Goal: Task Accomplishment & Management: Complete application form

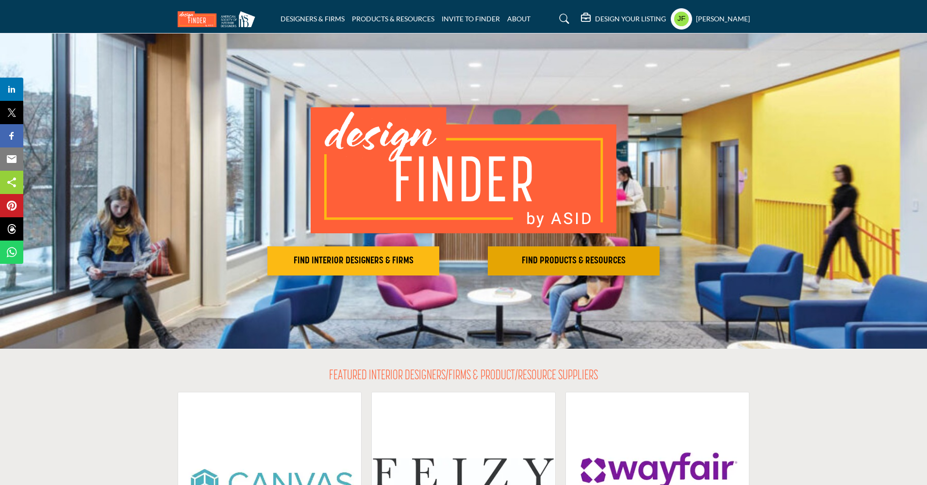
click at [436, 264] on h2 "FIND PRODUCTS & RESOURCES" at bounding box center [353, 261] width 166 height 12
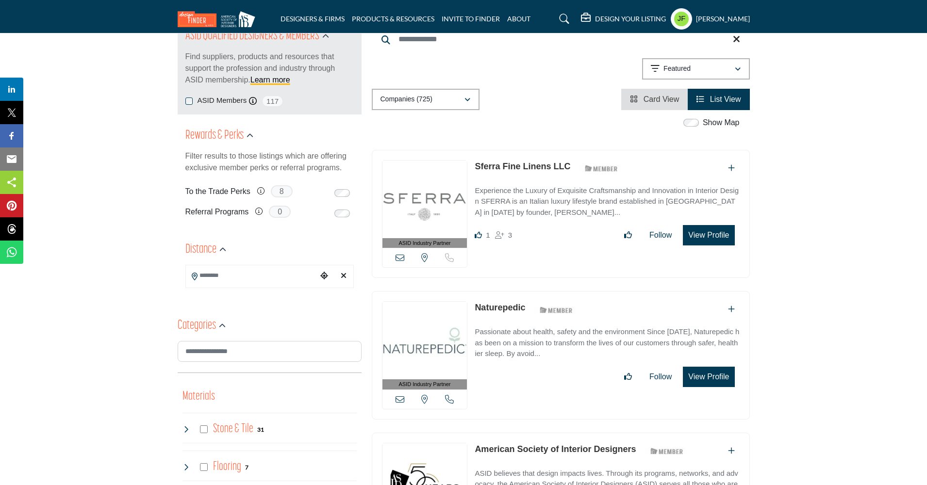
scroll to position [199, 0]
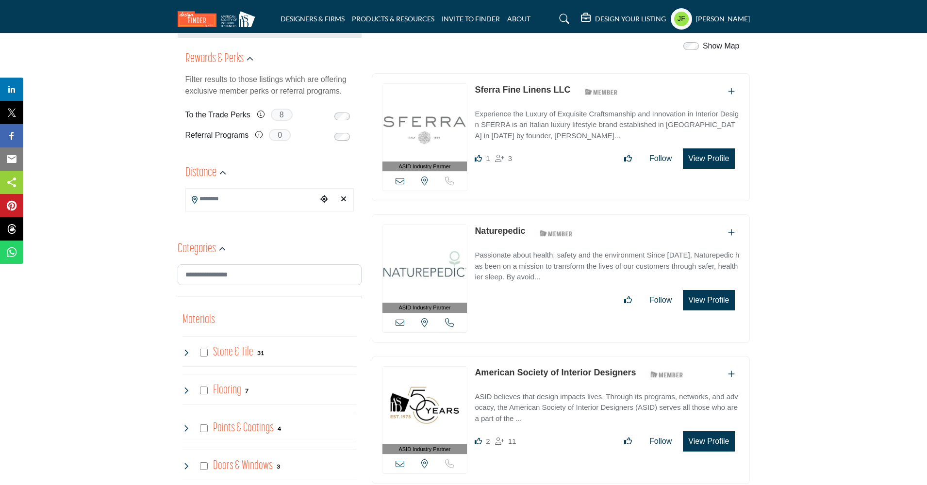
click at [238, 199] on input "Search Location" at bounding box center [251, 198] width 131 height 19
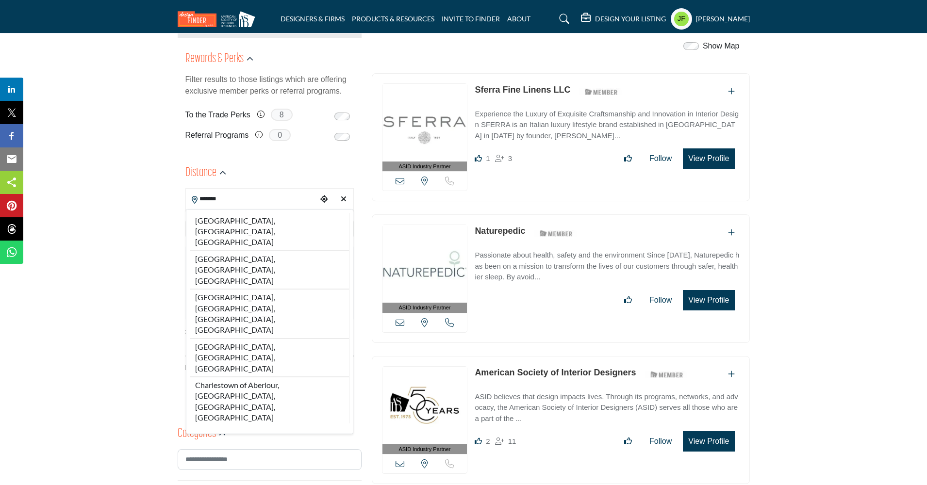
drag, startPoint x: 242, startPoint y: 211, endPoint x: 239, endPoint y: 240, distance: 29.3
click at [239, 240] on div "**********" at bounding box center [269, 303] width 168 height 185
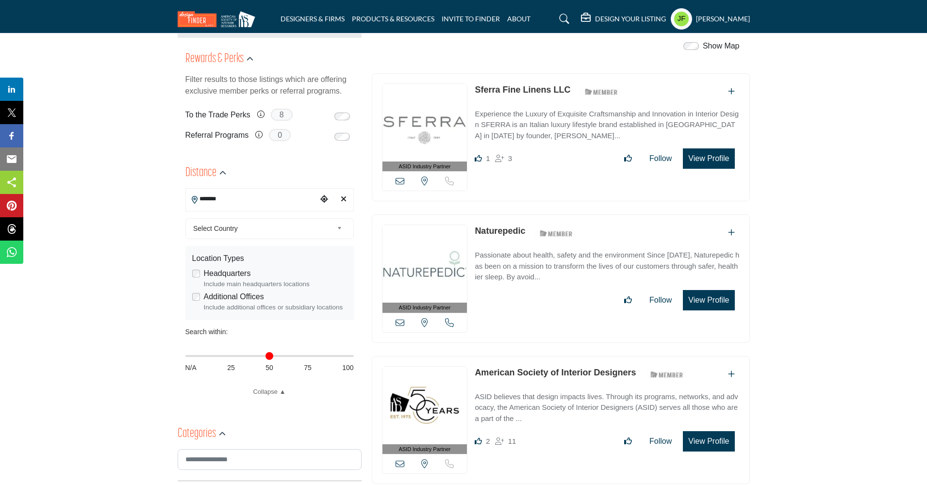
click at [235, 203] on input "*******" at bounding box center [251, 198] width 131 height 19
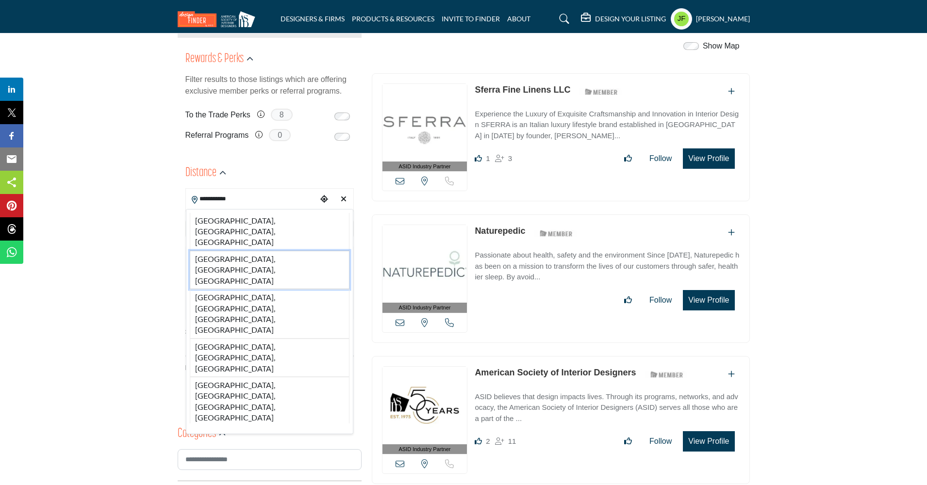
click at [248, 251] on li "Charleston, SC, USA" at bounding box center [270, 270] width 160 height 38
type input "**********"
type input "***"
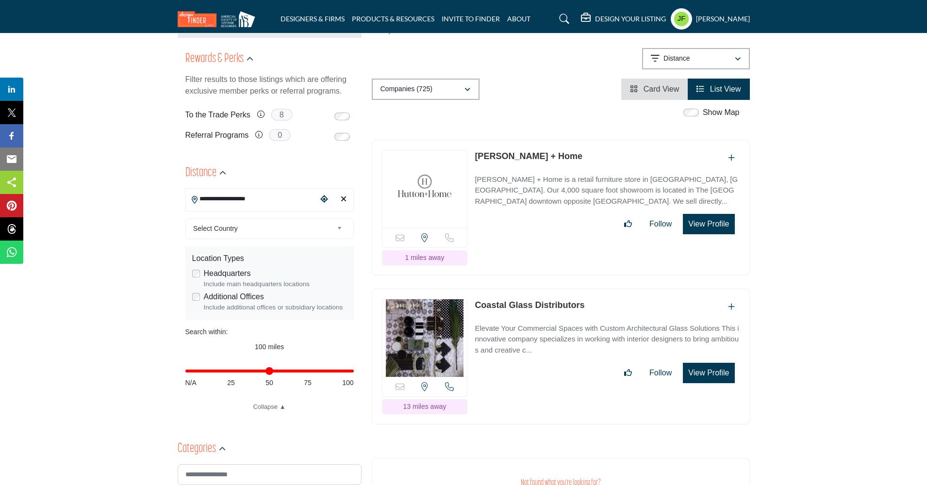
click at [248, 239] on div "**********" at bounding box center [270, 288] width 184 height 258
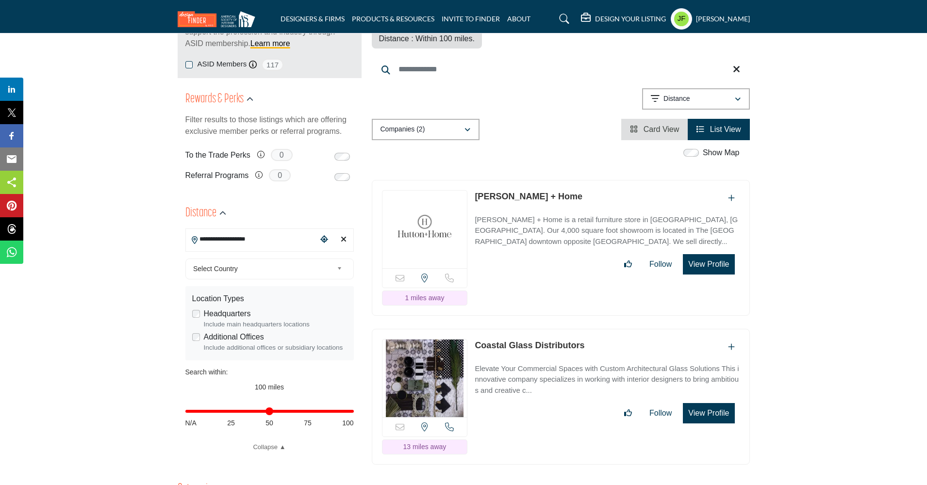
scroll to position [228, 0]
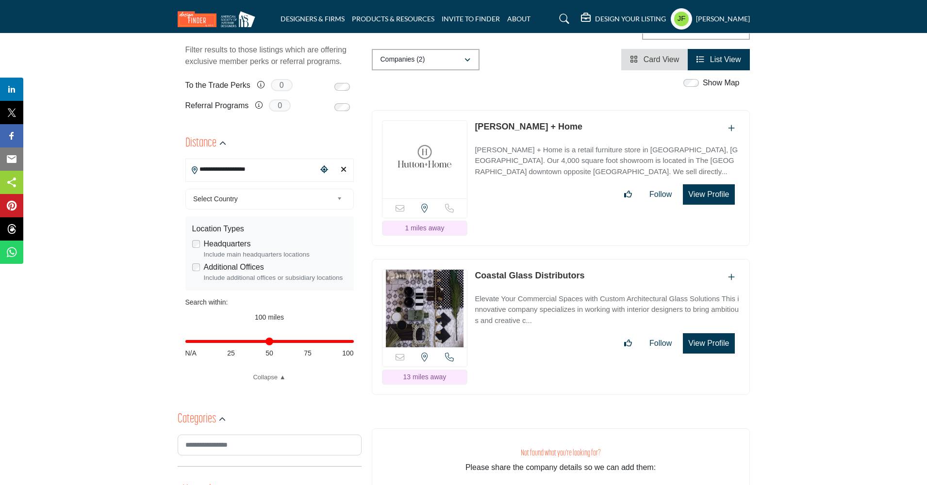
click at [327, 201] on span "Select Country" at bounding box center [263, 199] width 140 height 12
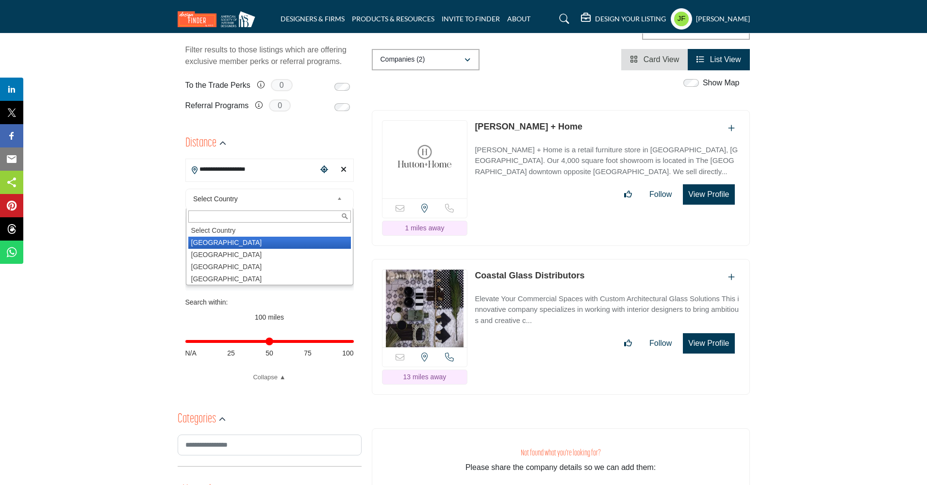
click at [308, 240] on li "United States" at bounding box center [269, 243] width 163 height 12
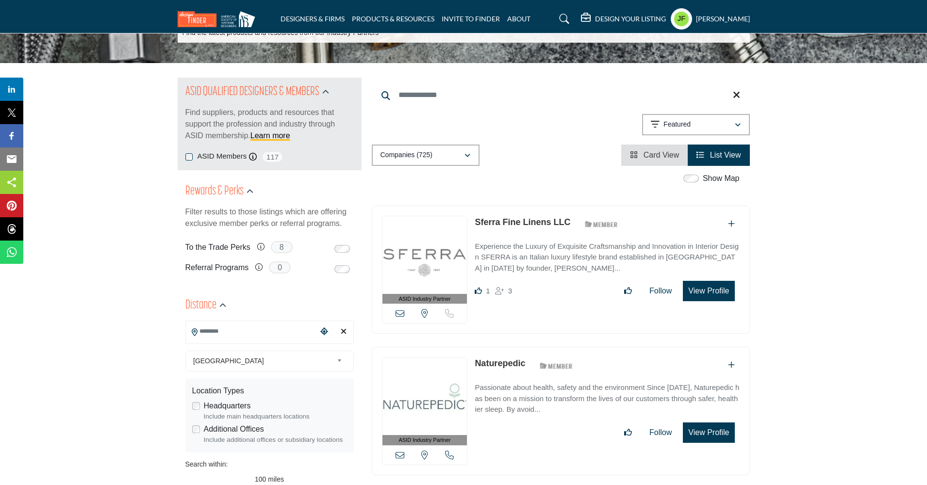
scroll to position [131, 0]
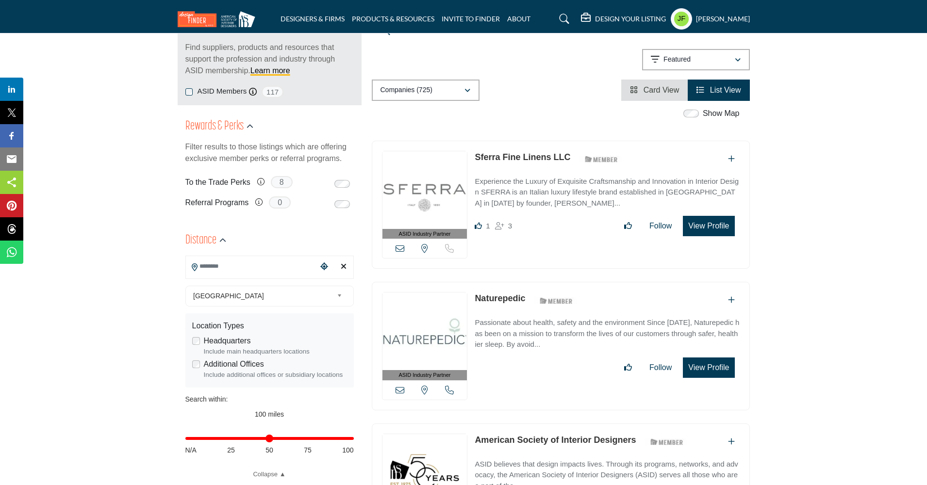
click at [280, 266] on input "Search Location" at bounding box center [251, 266] width 131 height 19
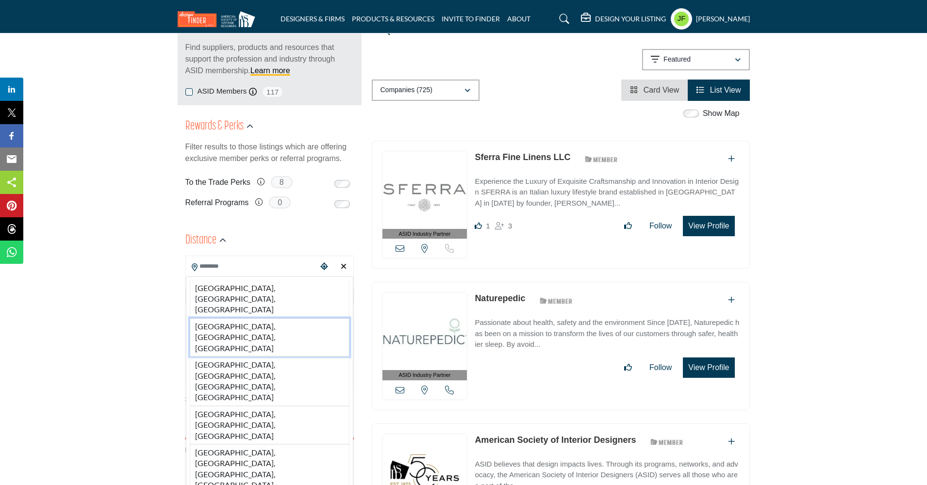
click at [265, 318] on li "Charleston, SC, USA" at bounding box center [270, 337] width 160 height 38
type input "**********"
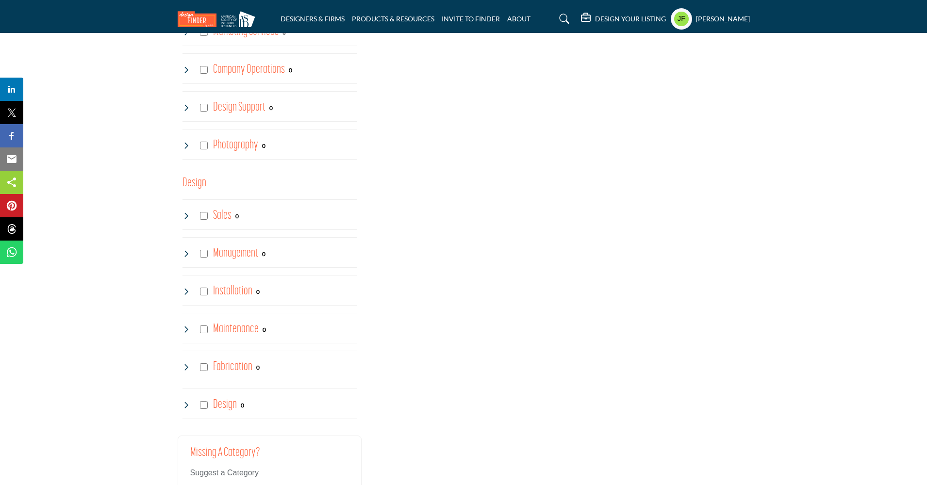
scroll to position [2324, 0]
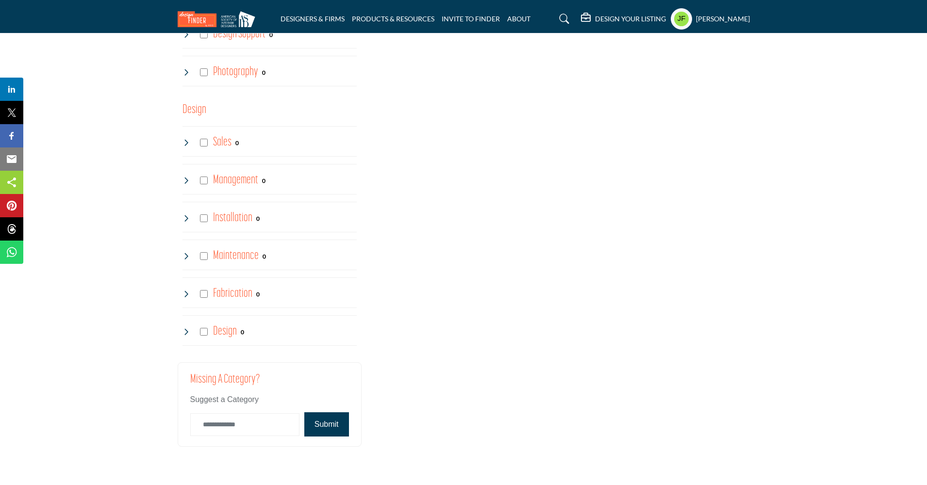
click at [188, 215] on icon at bounding box center [186, 218] width 8 height 8
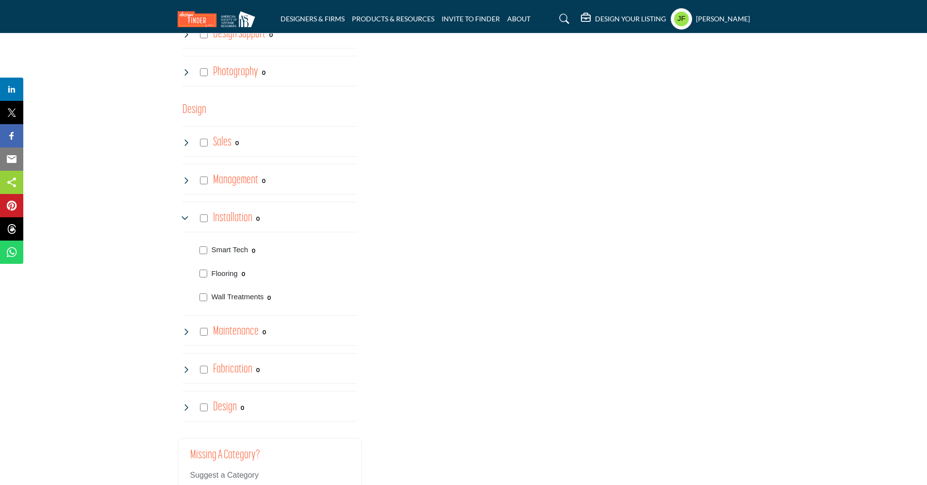
click at [188, 215] on icon at bounding box center [186, 218] width 8 height 8
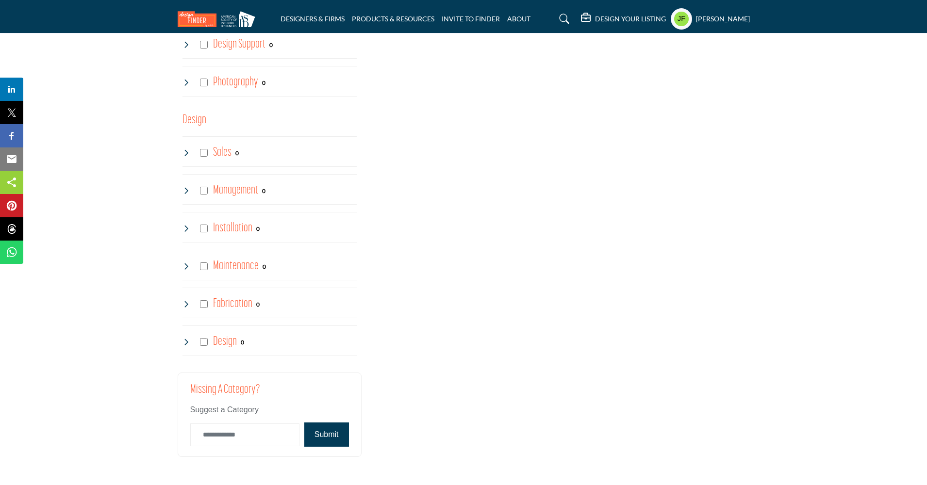
scroll to position [2292, 0]
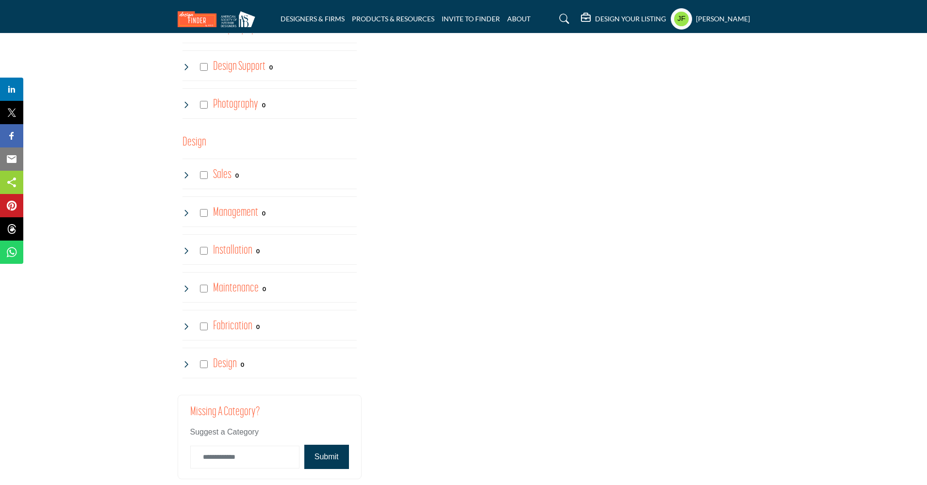
click at [185, 171] on icon at bounding box center [186, 175] width 8 height 8
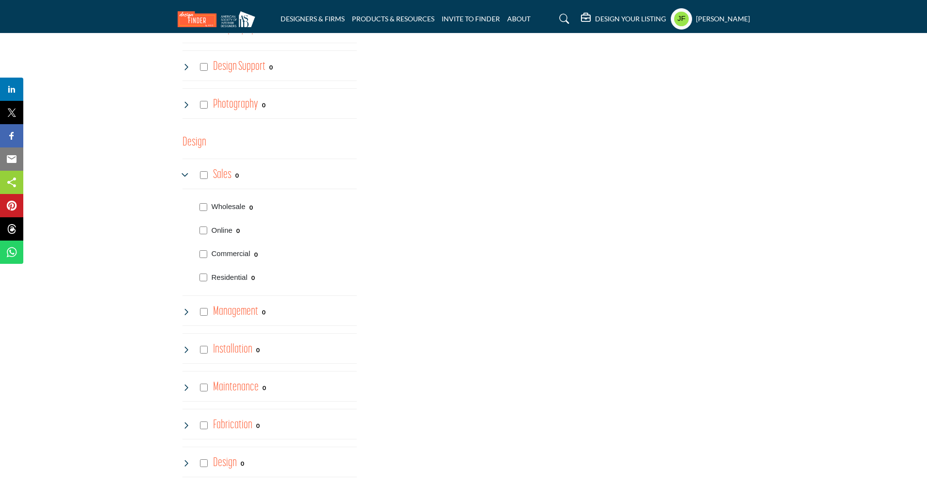
click at [185, 171] on icon at bounding box center [186, 175] width 8 height 8
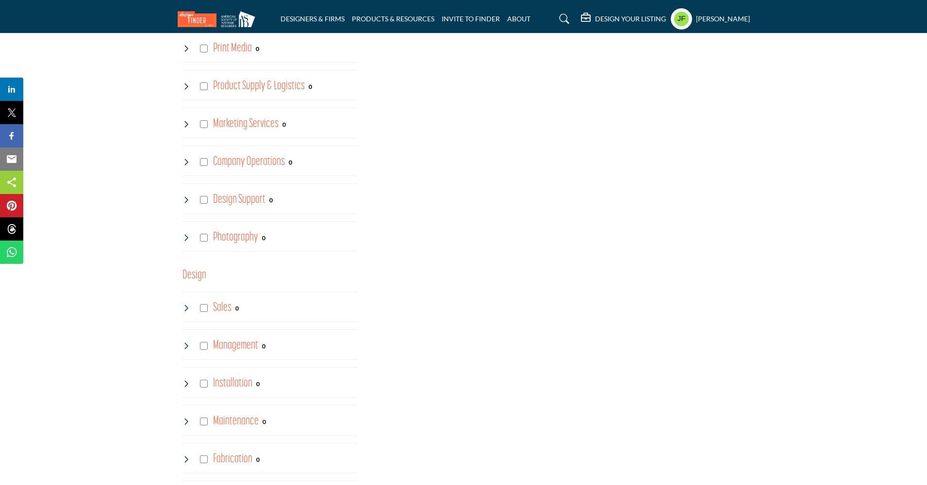
scroll to position [2114, 0]
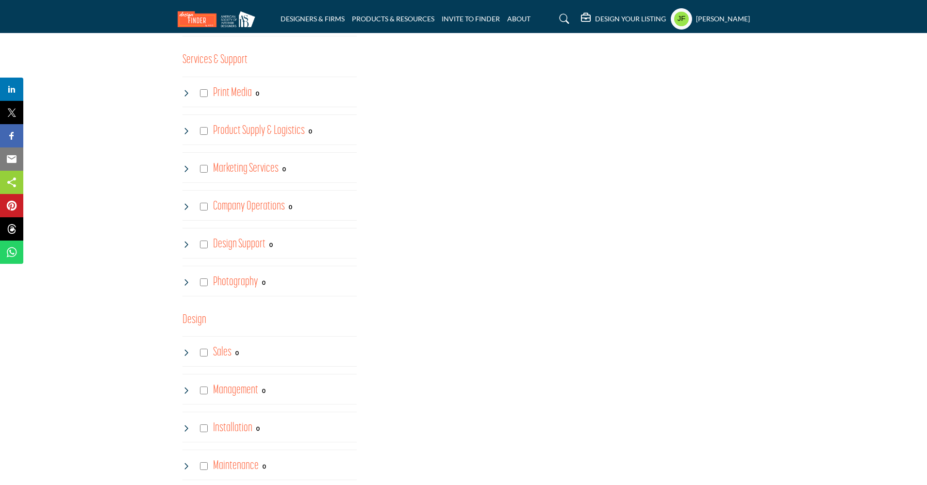
click at [188, 129] on icon at bounding box center [186, 131] width 8 height 8
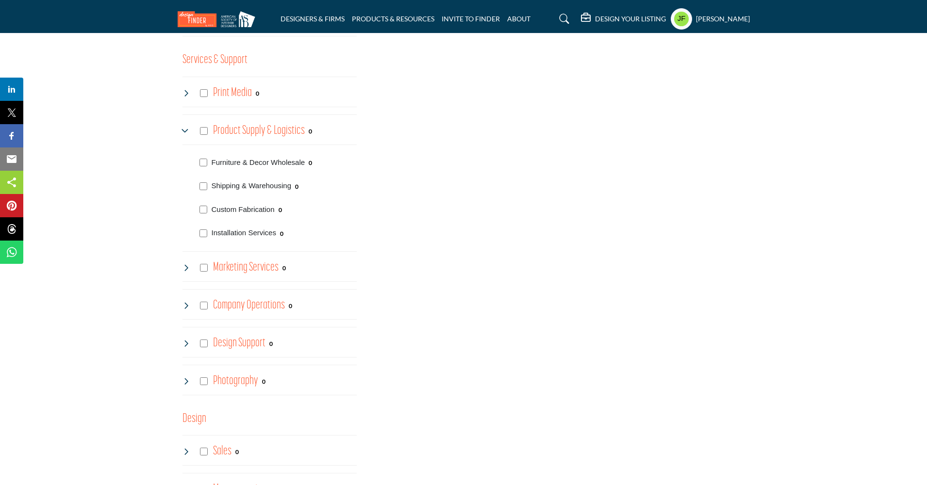
click at [188, 129] on icon at bounding box center [186, 131] width 8 height 8
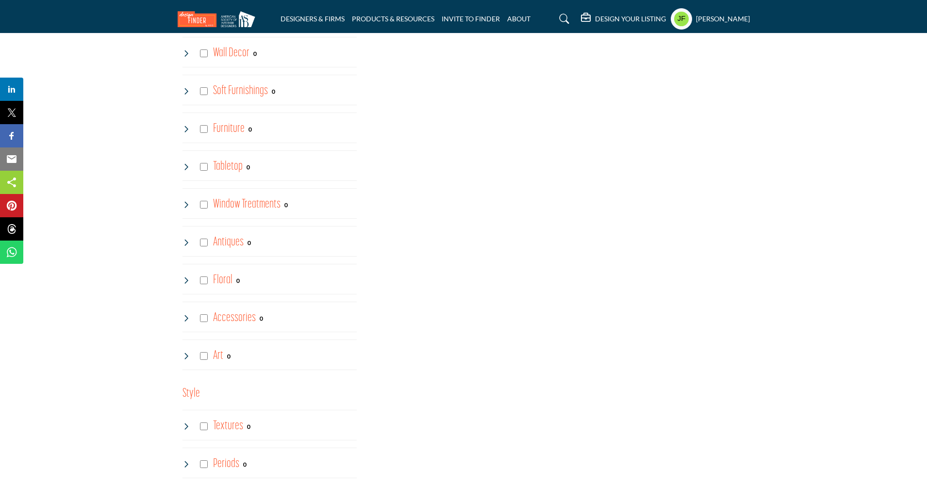
scroll to position [1557, 0]
click at [187, 92] on icon at bounding box center [186, 93] width 8 height 8
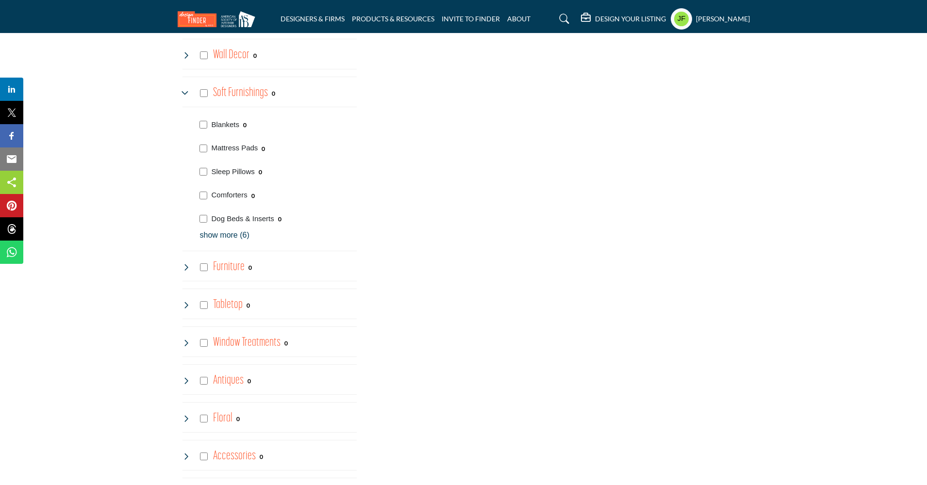
click at [223, 230] on p "show more (6)" at bounding box center [278, 235] width 157 height 12
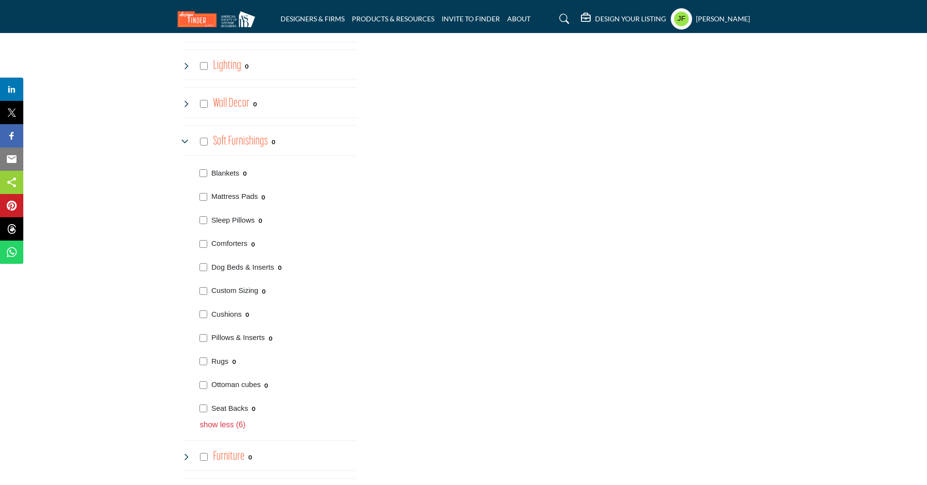
scroll to position [1473, 0]
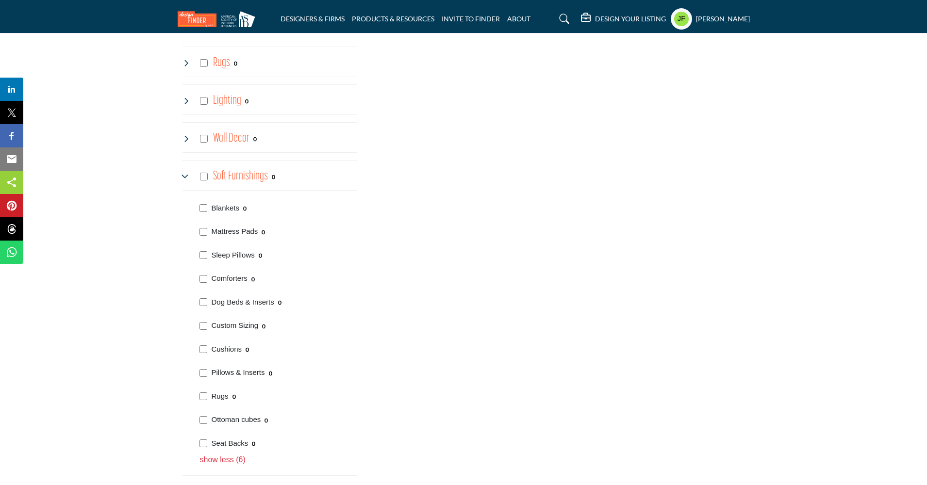
click at [182, 174] on icon at bounding box center [186, 177] width 8 height 8
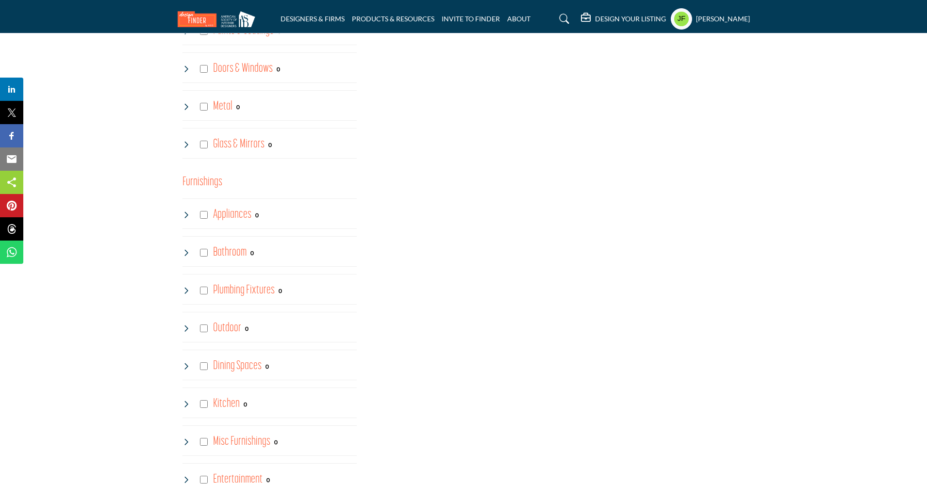
scroll to position [750, 0]
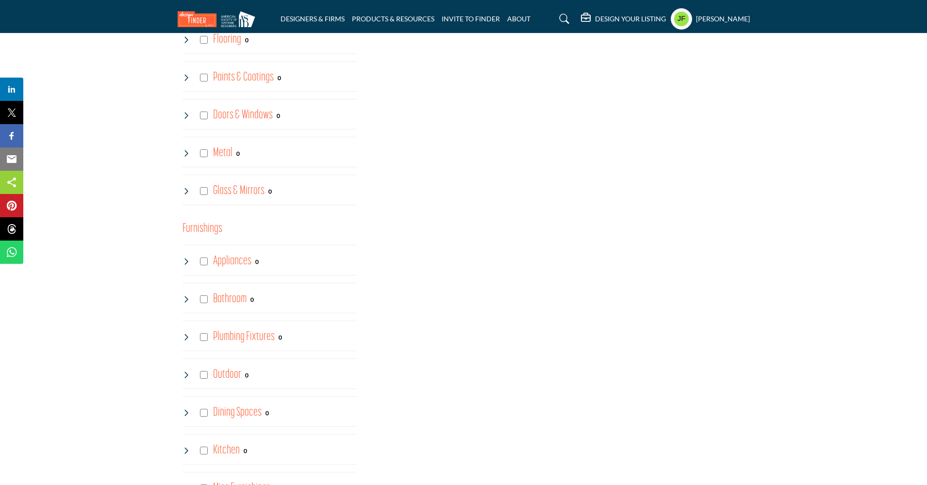
click at [185, 113] on icon at bounding box center [186, 116] width 8 height 8
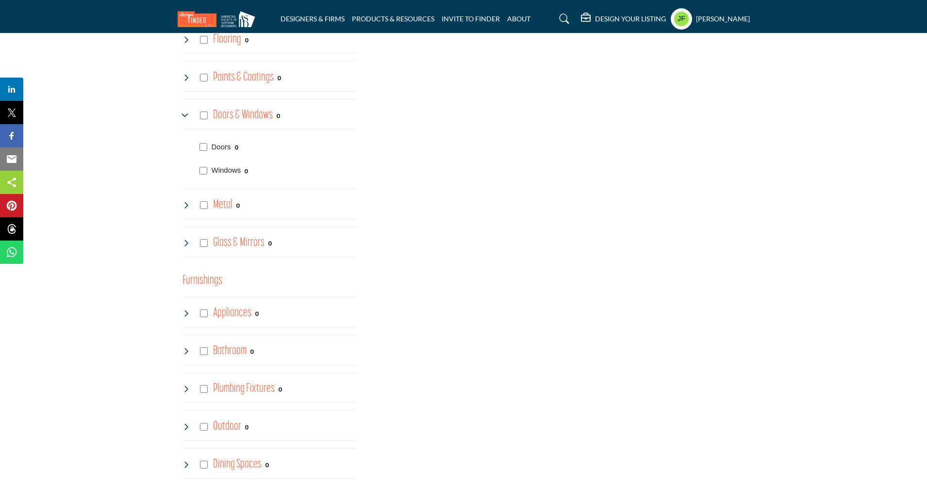
click at [184, 114] on icon at bounding box center [186, 116] width 8 height 8
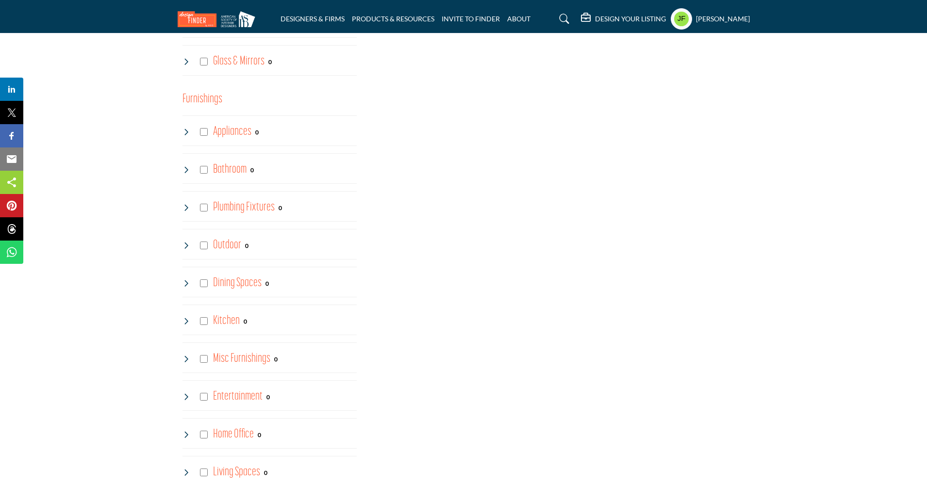
scroll to position [898, 0]
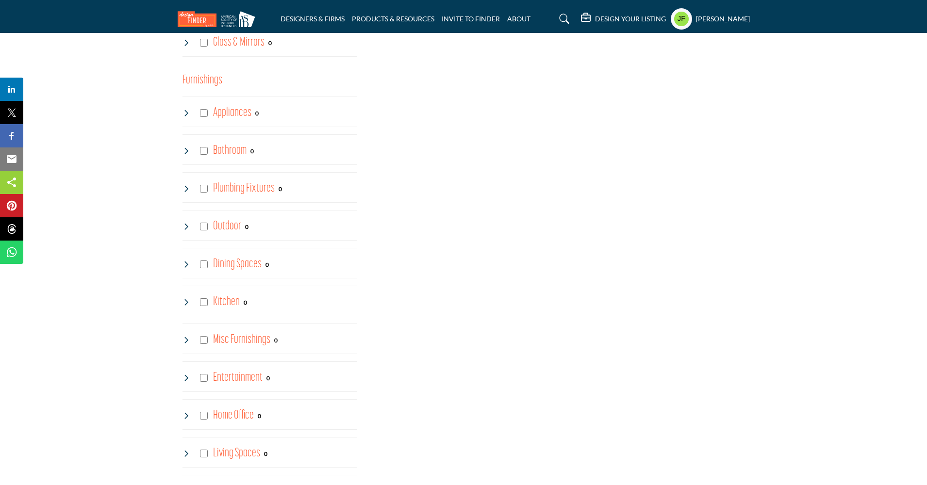
click at [184, 336] on icon at bounding box center [186, 340] width 8 height 8
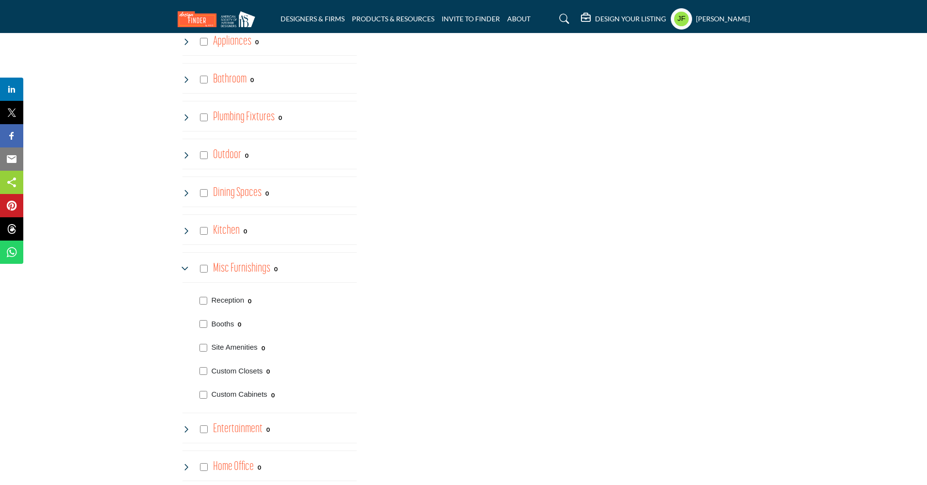
scroll to position [1041, 0]
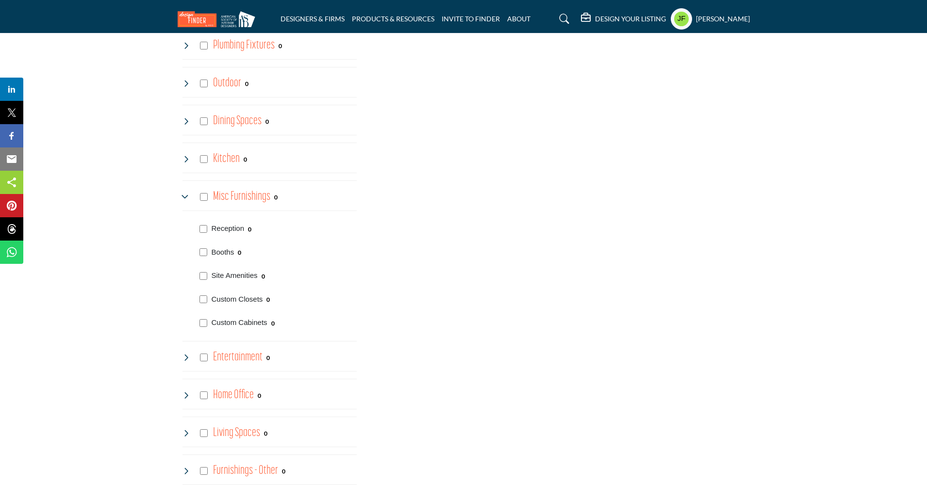
click at [186, 194] on icon at bounding box center [186, 197] width 8 height 8
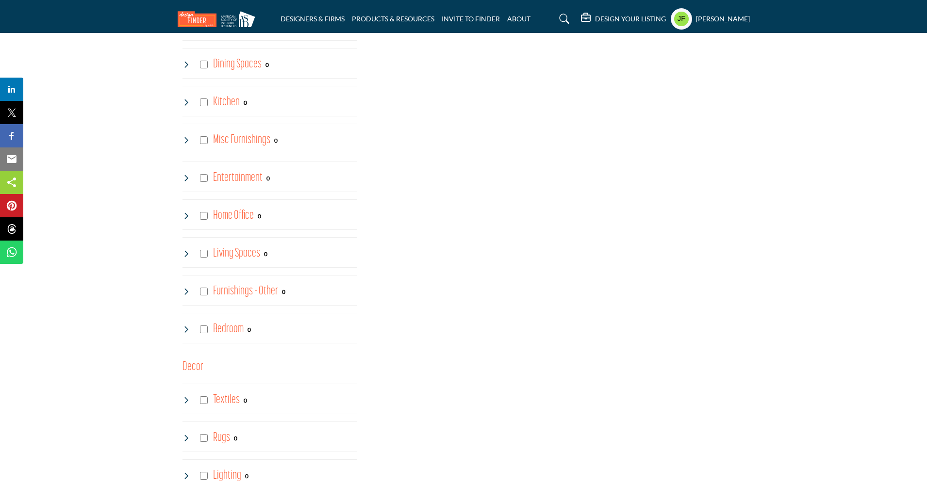
scroll to position [1138, 0]
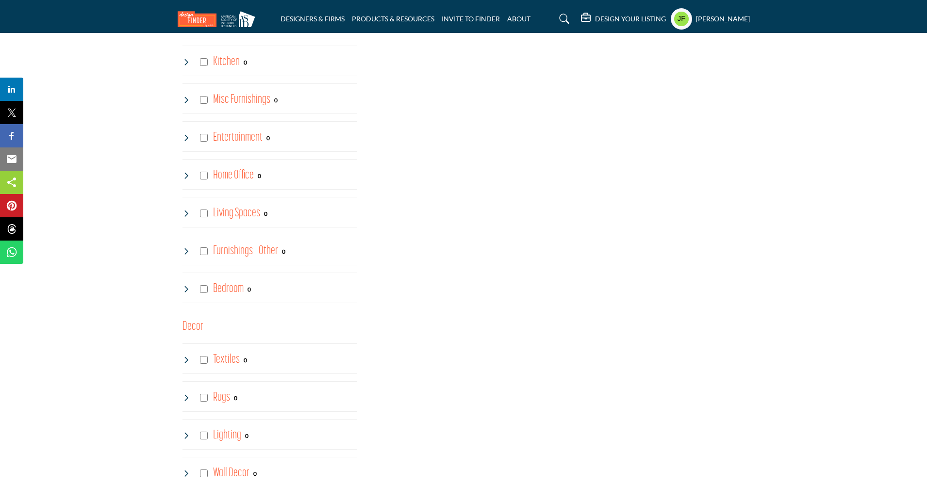
click at [186, 287] on icon at bounding box center [186, 289] width 8 height 8
click at [185, 286] on icon at bounding box center [186, 289] width 8 height 8
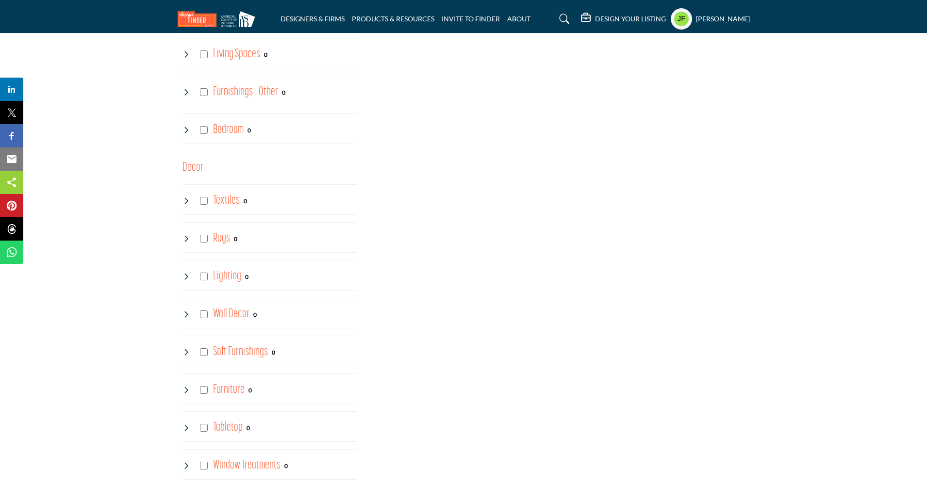
scroll to position [1396, 0]
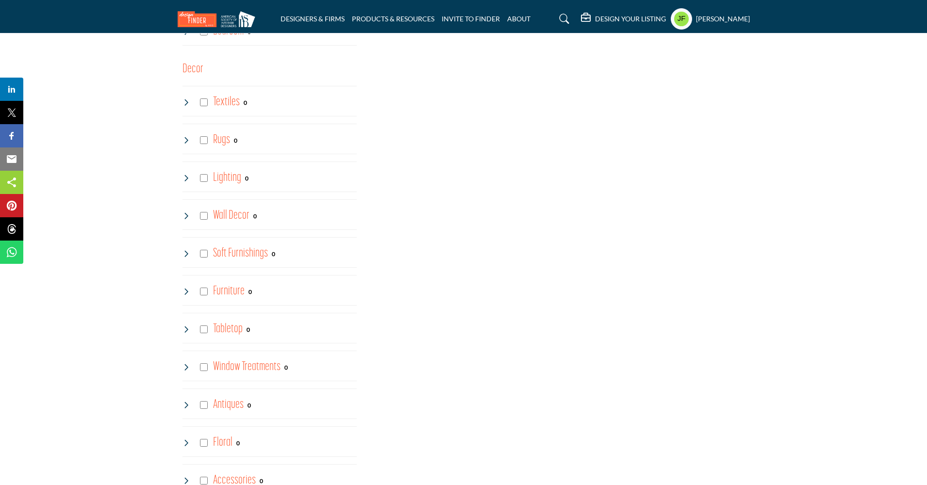
click at [185, 364] on icon at bounding box center [186, 367] width 8 height 8
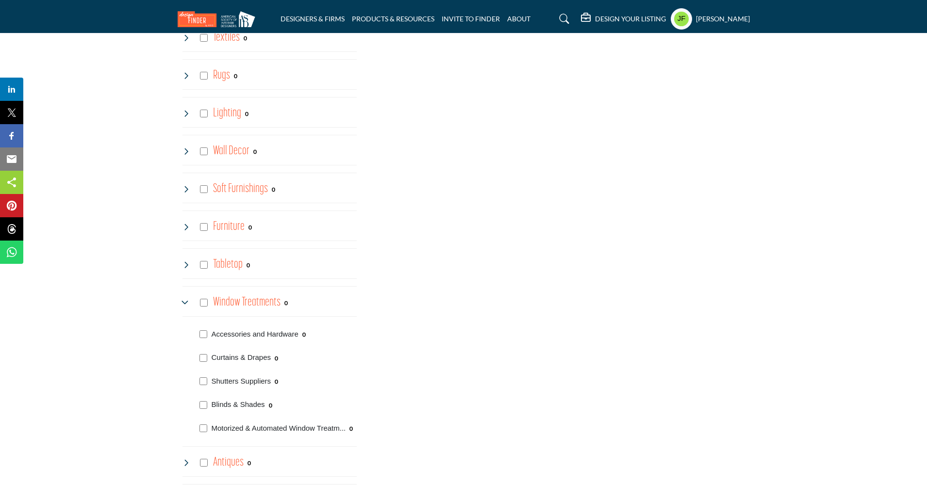
scroll to position [1463, 0]
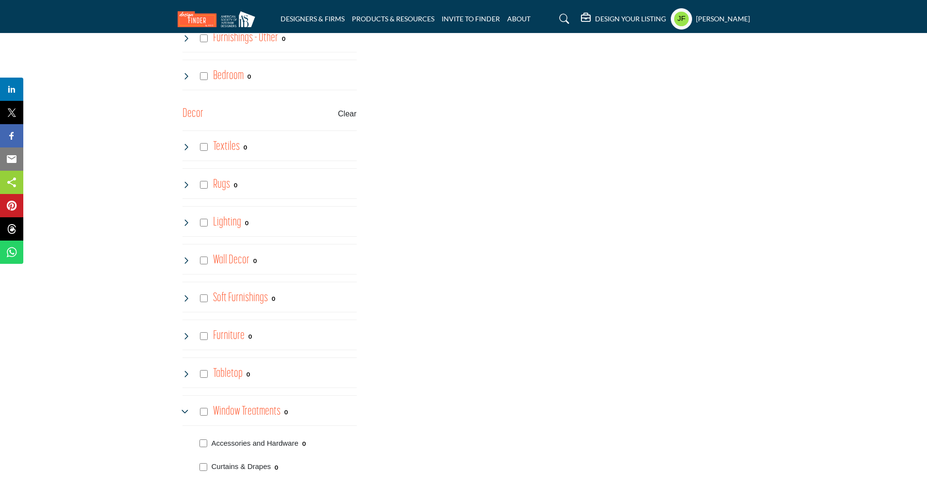
scroll to position [1442, 0]
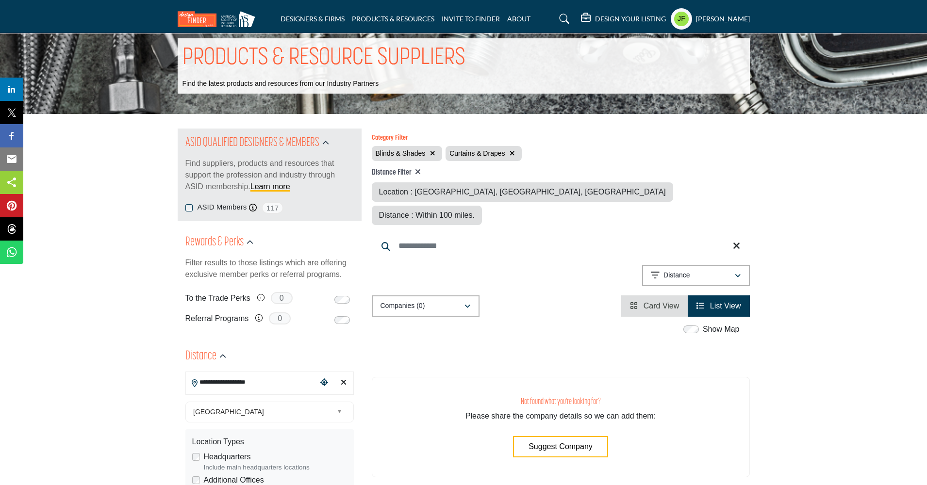
scroll to position [57, 0]
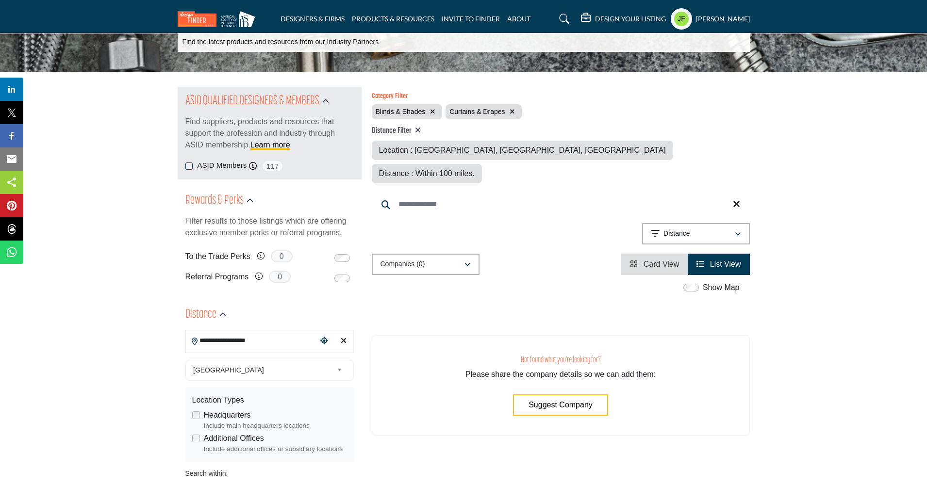
click at [540, 394] on button "Suggest Company" at bounding box center [560, 404] width 95 height 21
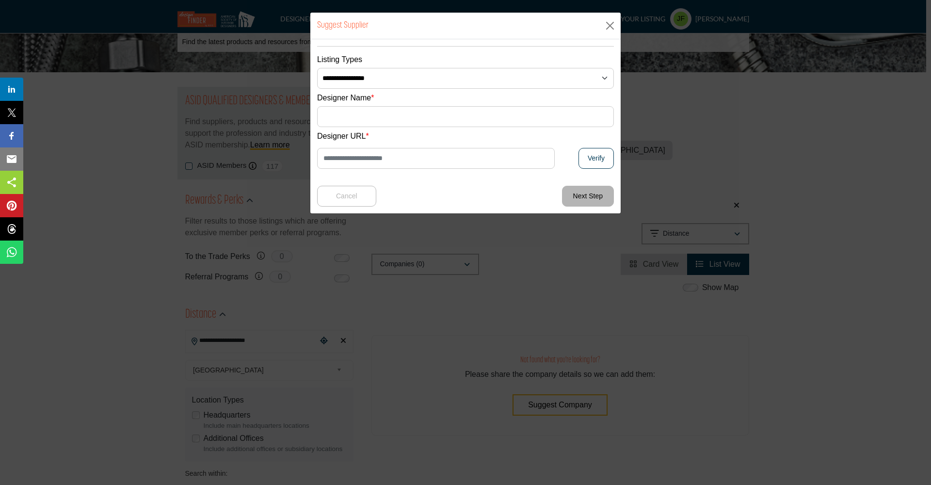
drag, startPoint x: 616, startPoint y: 22, endPoint x: 607, endPoint y: 26, distance: 9.4
click at [615, 22] on button "Close" at bounding box center [610, 25] width 15 height 15
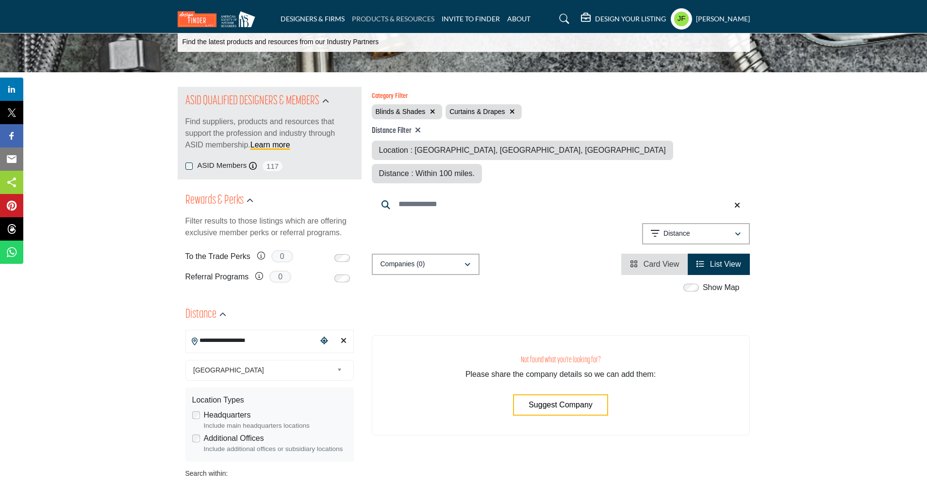
click at [390, 19] on link "PRODUCTS & RESOURCES" at bounding box center [393, 19] width 82 height 8
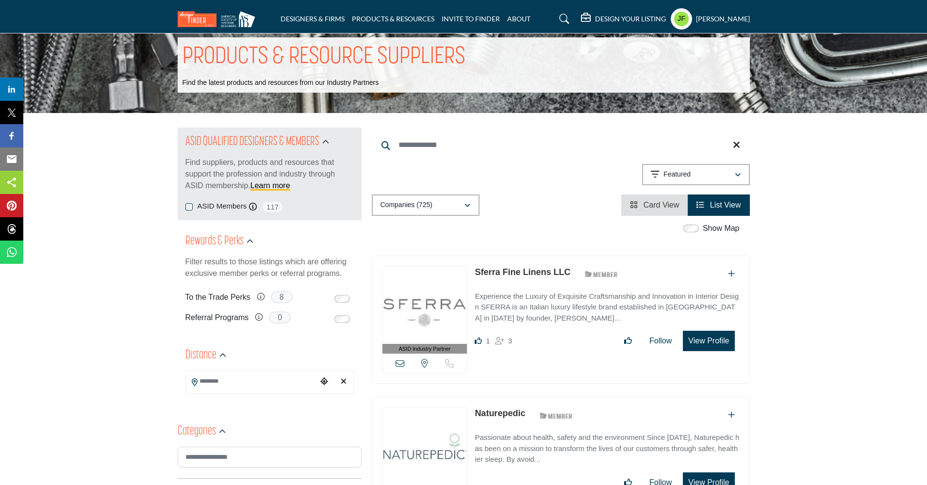
scroll to position [18, 0]
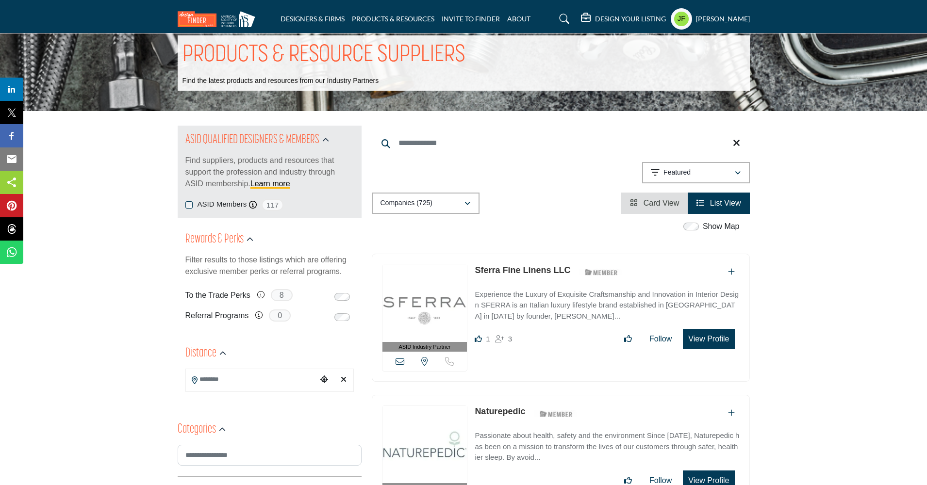
click at [732, 16] on h5 "[PERSON_NAME]" at bounding box center [723, 19] width 54 height 10
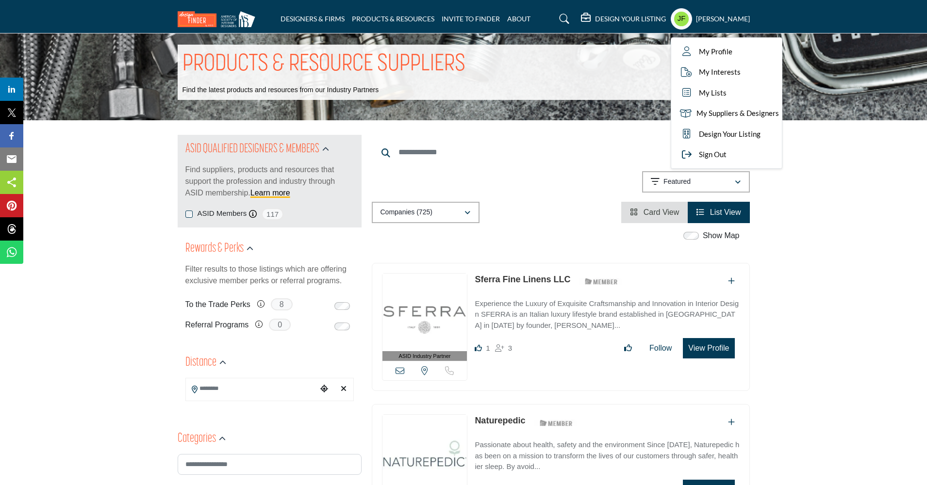
scroll to position [0, 0]
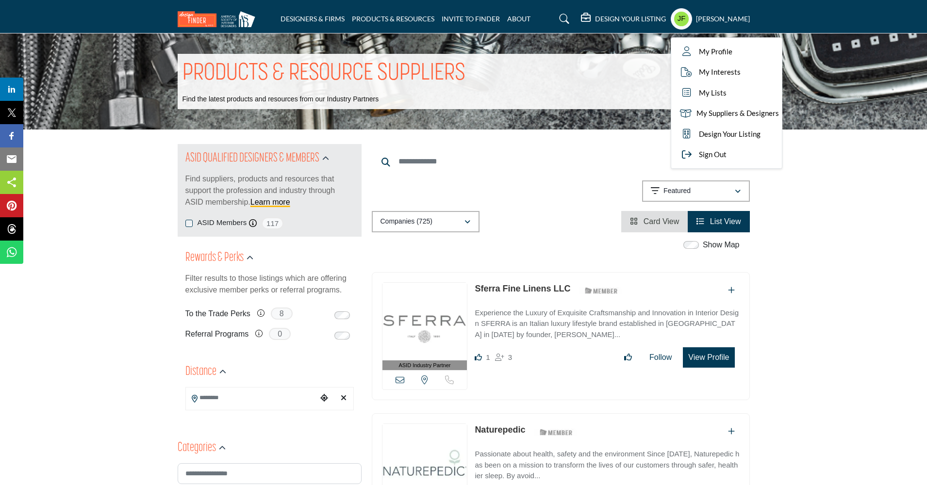
click at [637, 17] on h5 "DESIGN YOUR LISTING" at bounding box center [630, 19] width 71 height 9
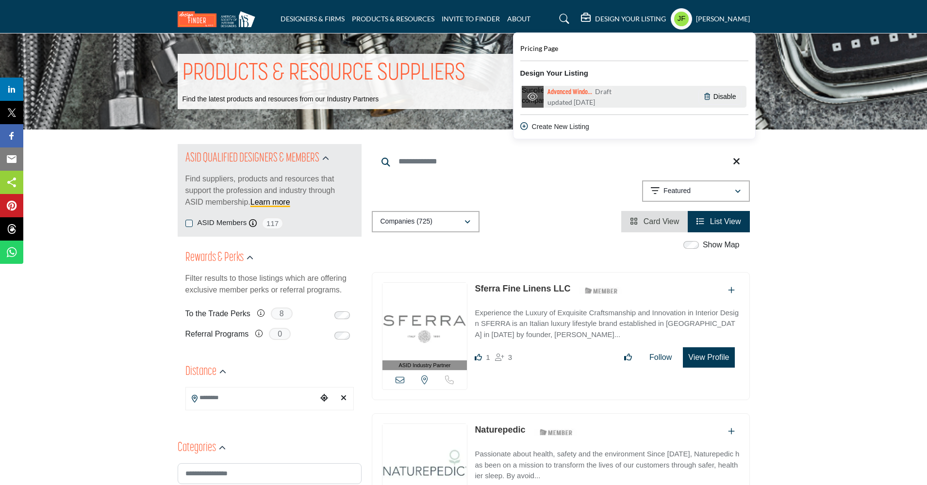
click at [584, 96] on h6 "Advanced Windo... Draft" at bounding box center [580, 91] width 67 height 11
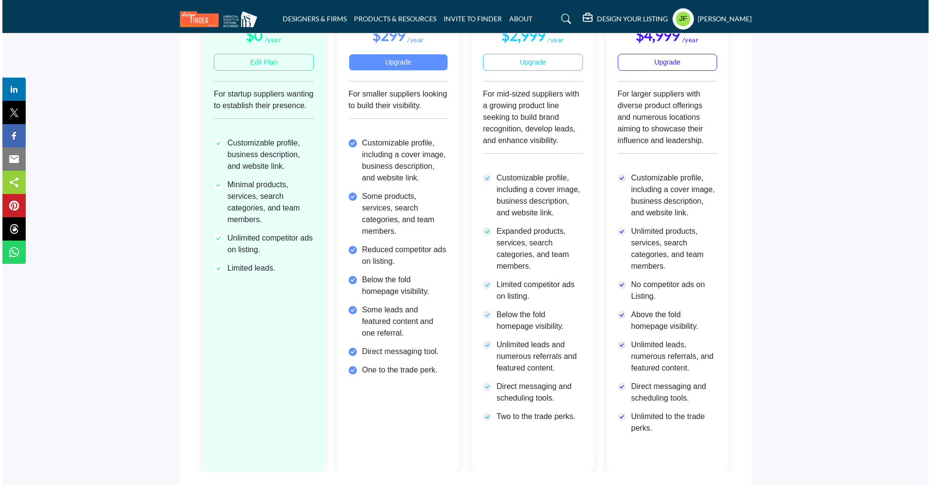
scroll to position [55, 0]
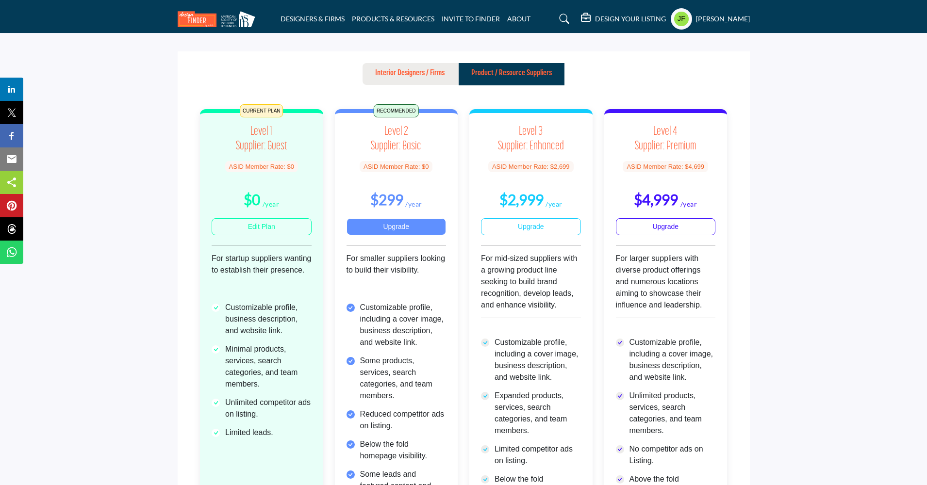
click at [390, 227] on link "Upgrade" at bounding box center [396, 226] width 100 height 17
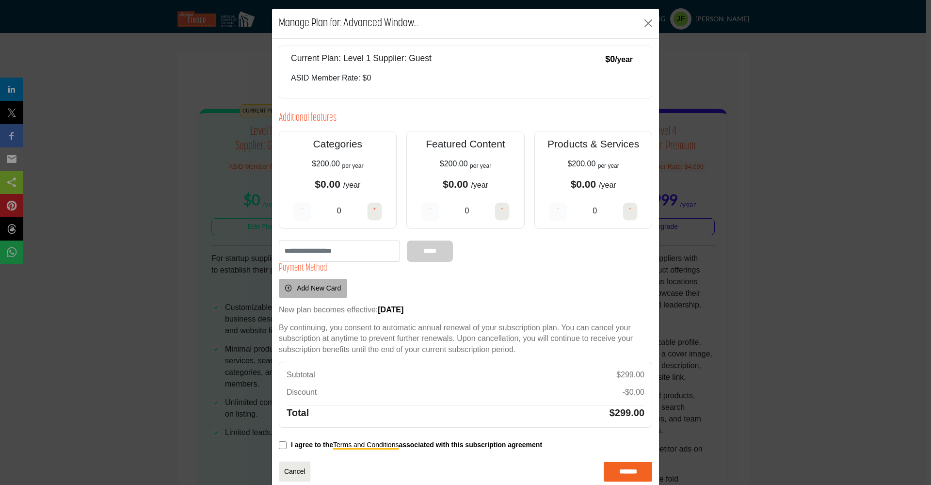
scroll to position [6, 0]
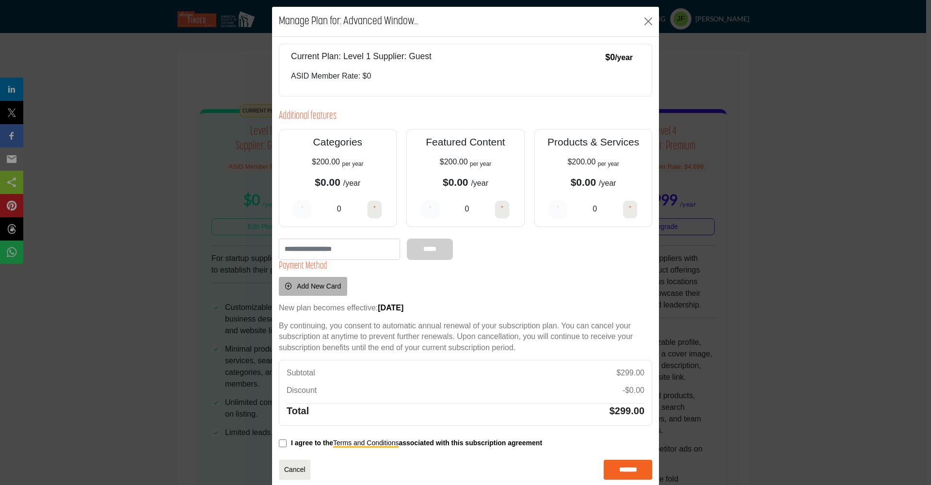
click at [629, 211] on h4 "+" at bounding box center [630, 208] width 3 height 12
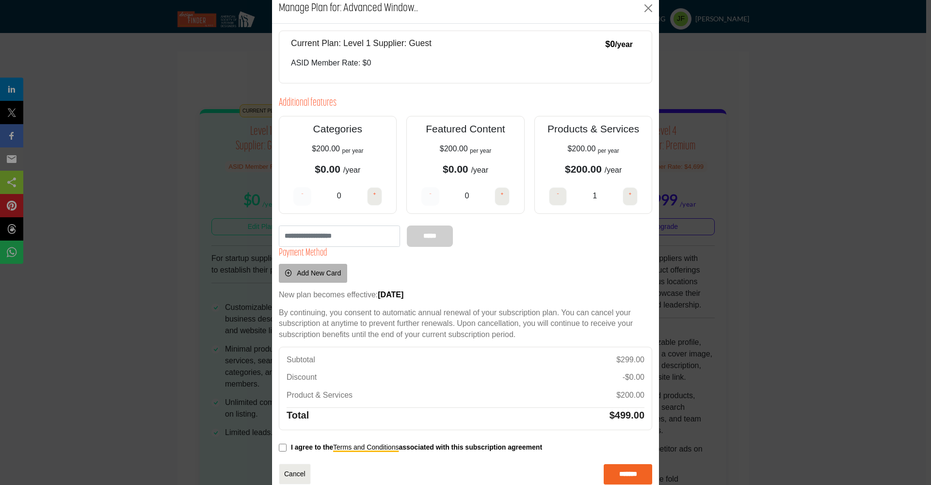
scroll to position [21, 0]
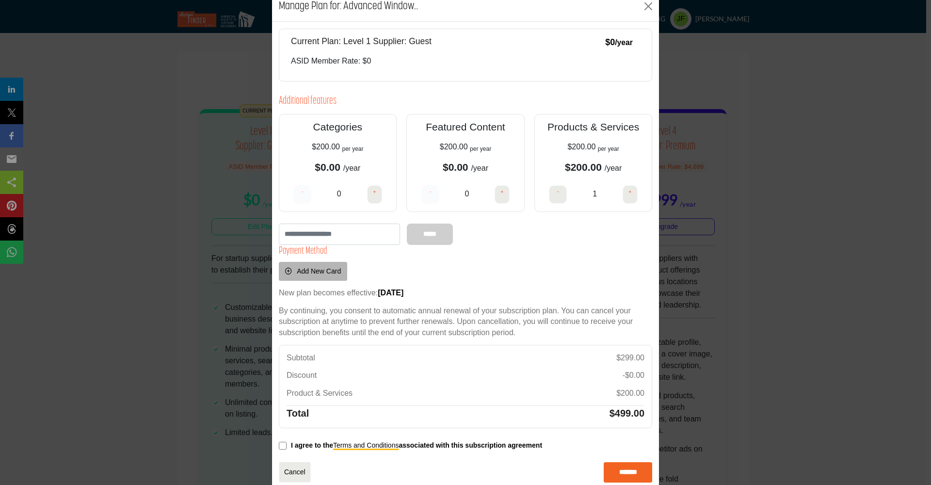
click at [558, 198] on button "-" at bounding box center [558, 194] width 18 height 18
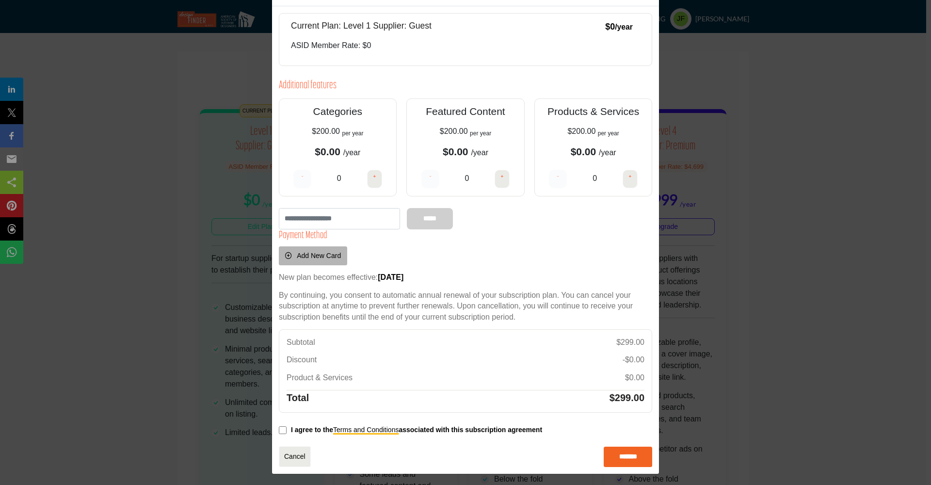
scroll to position [0, 0]
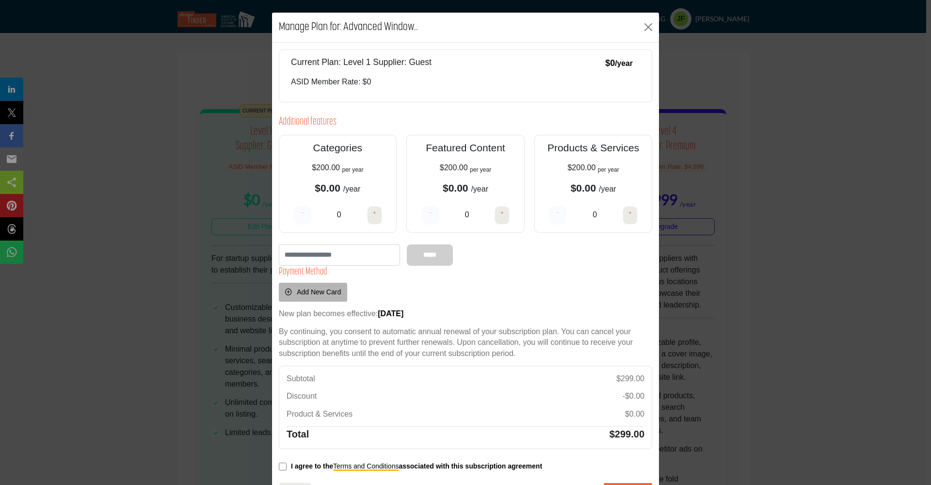
click at [322, 28] on h1 "Manage Plan for: Advanced Window..." at bounding box center [348, 27] width 139 height 16
click at [643, 29] on button "Close" at bounding box center [648, 27] width 15 height 15
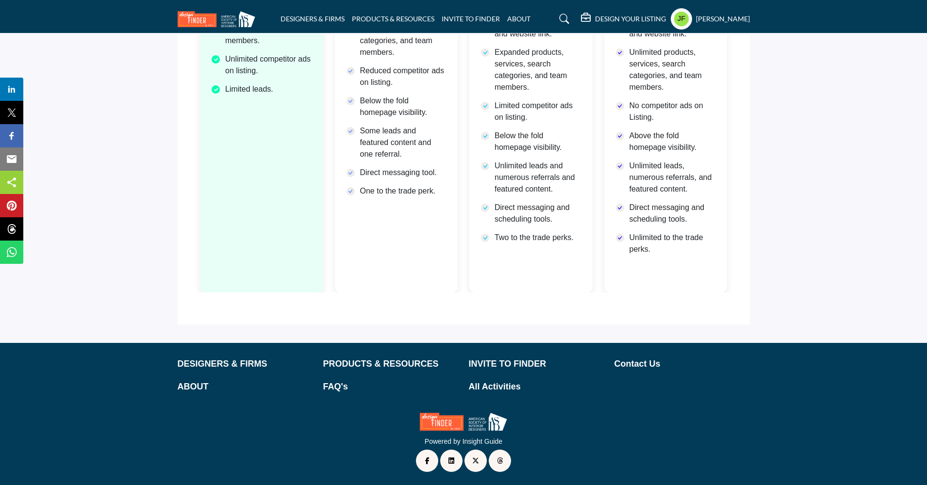
scroll to position [67, 0]
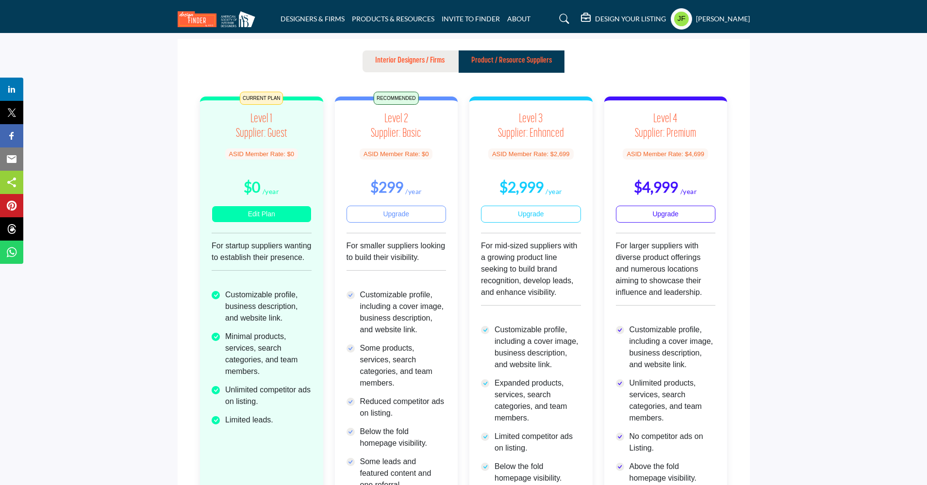
click at [262, 117] on h3 "Level 1 Supplier: Guest" at bounding box center [261, 126] width 100 height 29
click at [646, 18] on h5 "DESIGN YOUR LISTING" at bounding box center [630, 19] width 71 height 9
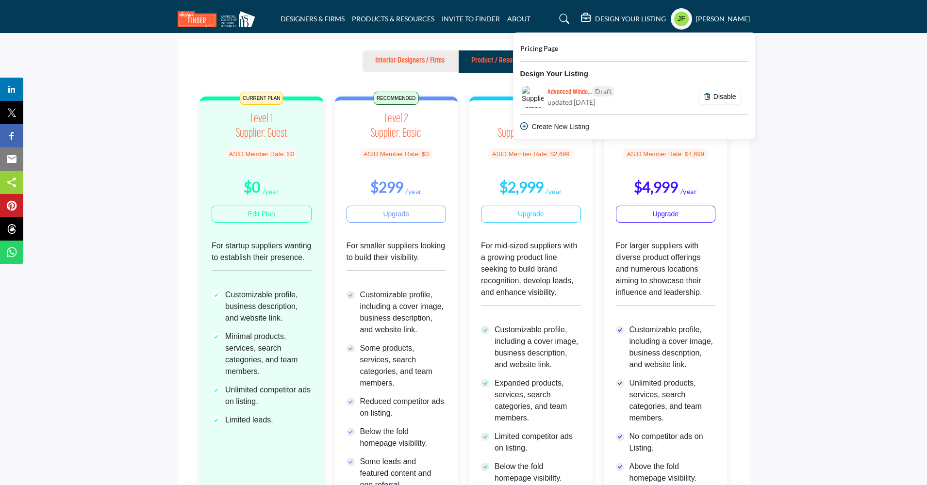
click at [563, 130] on div "Create New Listing" at bounding box center [634, 127] width 228 height 10
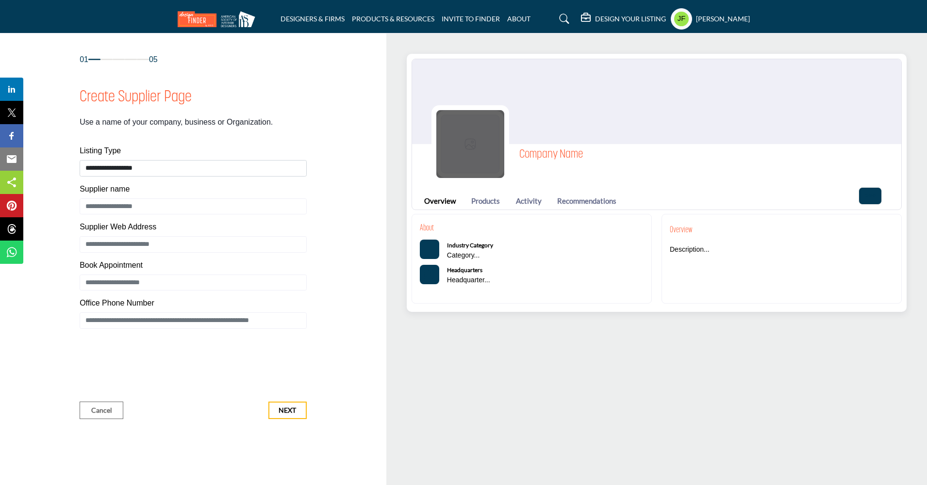
click at [483, 136] on img at bounding box center [470, 144] width 68 height 68
click at [467, 142] on img at bounding box center [470, 144] width 68 height 68
click at [467, 144] on img at bounding box center [470, 144] width 68 height 68
click at [467, 145] on img at bounding box center [470, 144] width 68 height 68
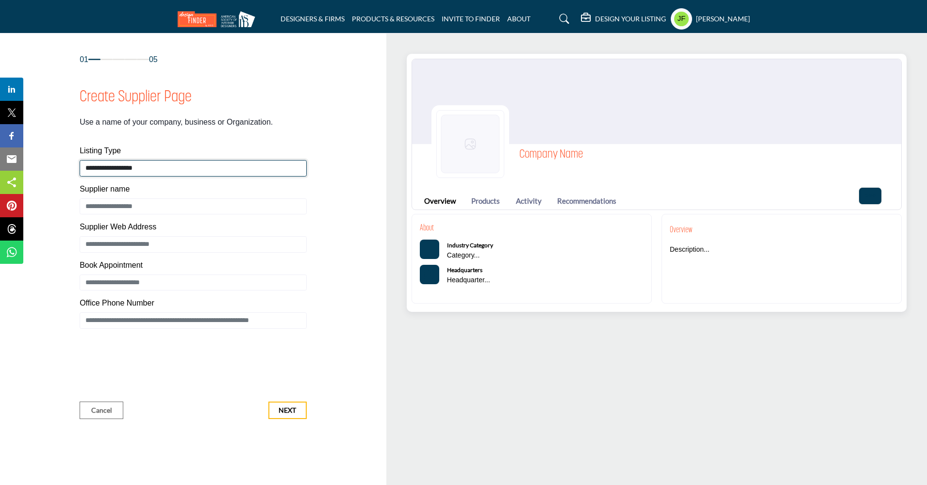
select select "**********"
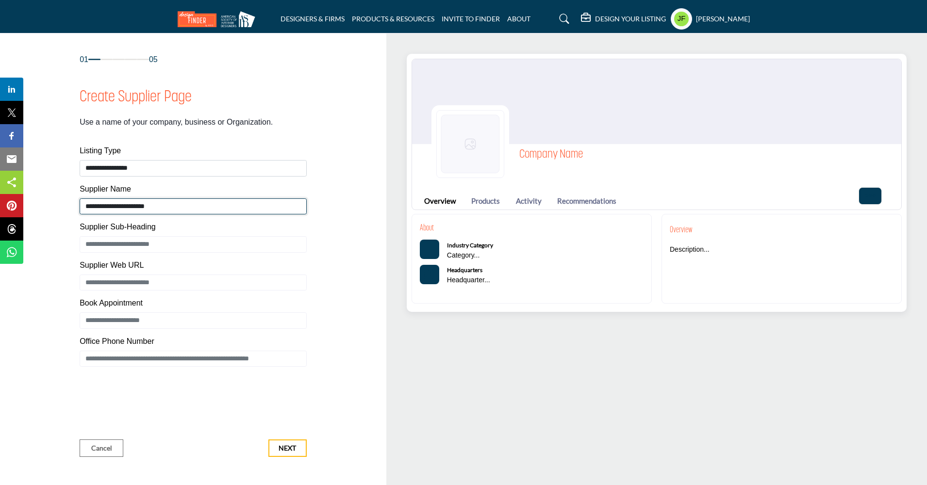
type input "**********"
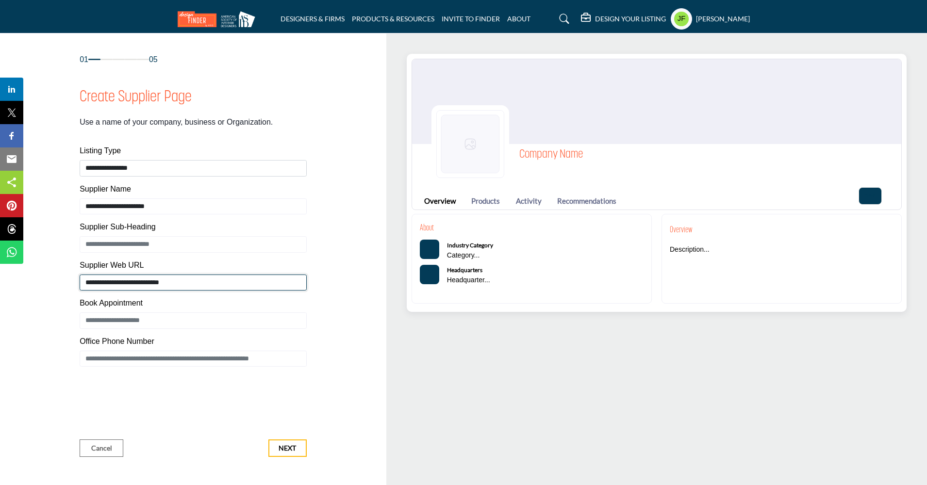
type input "**********"
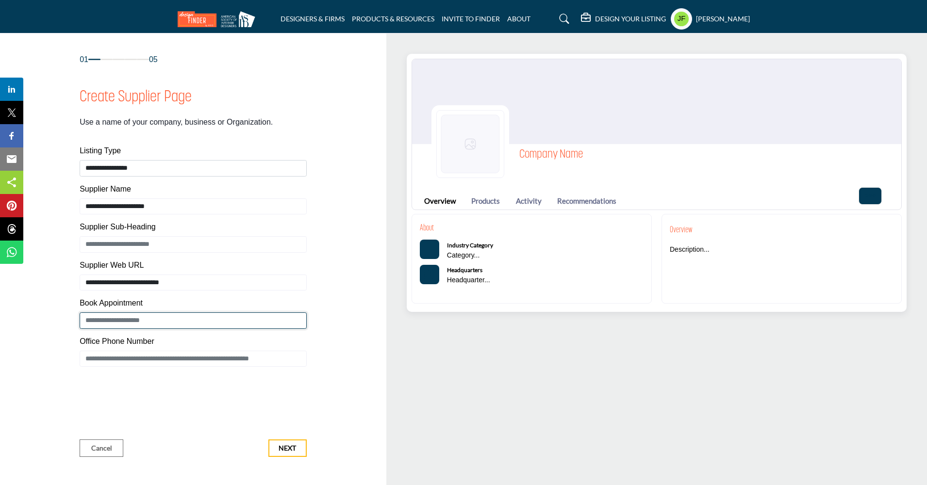
click at [302, 323] on input "Enter Book Appointment" at bounding box center [193, 320] width 227 height 16
click at [300, 322] on input "Enter Book Appointment" at bounding box center [193, 320] width 227 height 16
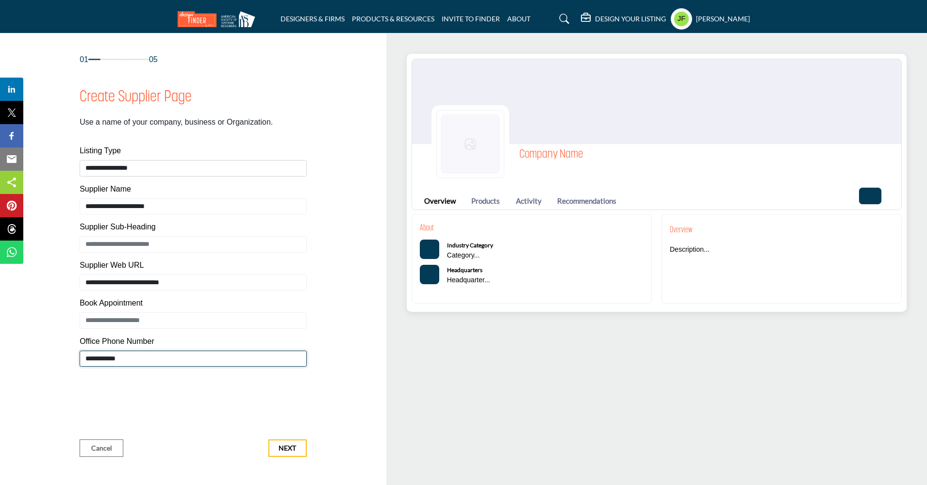
type input "**********"
click at [286, 450] on span "Next" at bounding box center [286, 448] width 17 height 10
type input "**********"
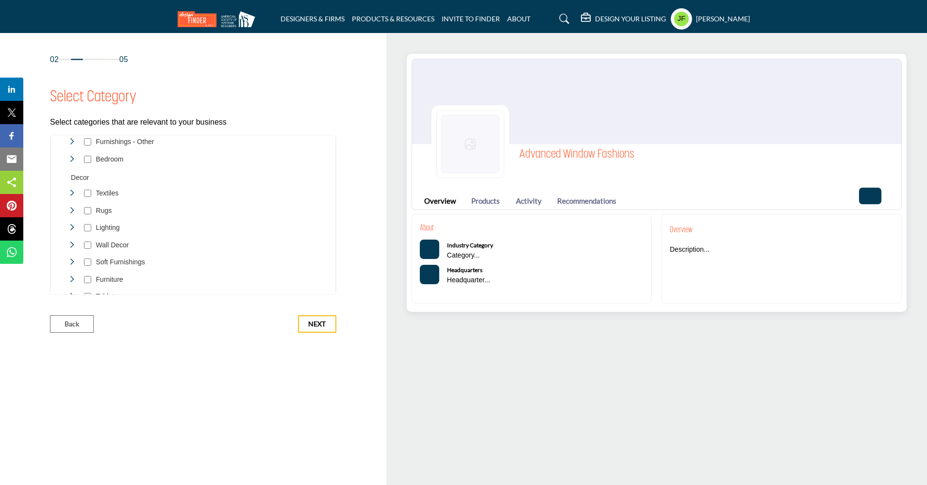
scroll to position [361, 0]
click at [73, 298] on icon "Toggle Category" at bounding box center [72, 302] width 8 height 8
click at [312, 323] on span "Next" at bounding box center [316, 324] width 17 height 10
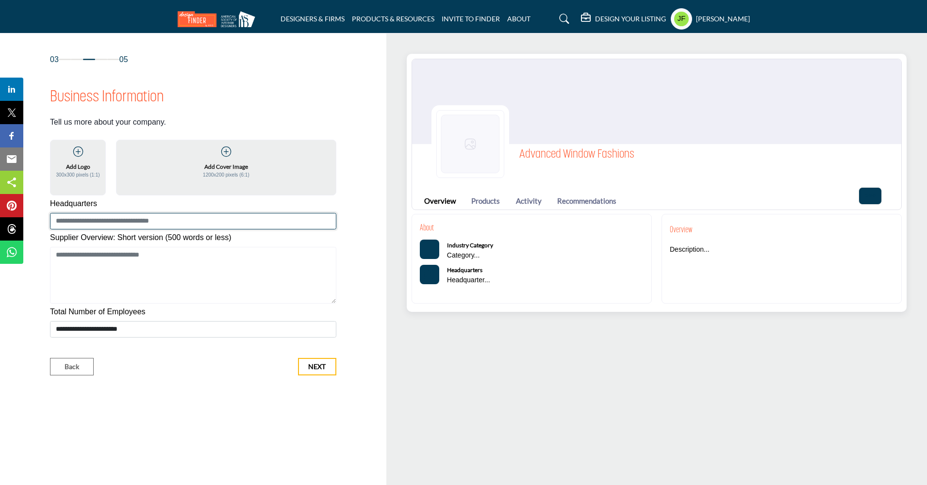
click at [111, 222] on input at bounding box center [193, 221] width 286 height 16
type input "*"
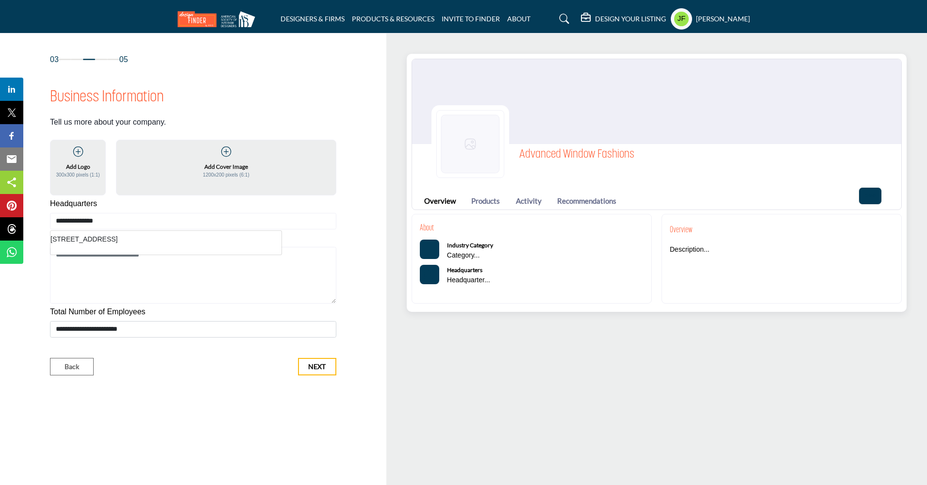
click at [122, 237] on li "[STREET_ADDRESS]" at bounding box center [165, 239] width 231 height 10
type input "**********"
click at [78, 153] on icon at bounding box center [78, 152] width 10 height 10
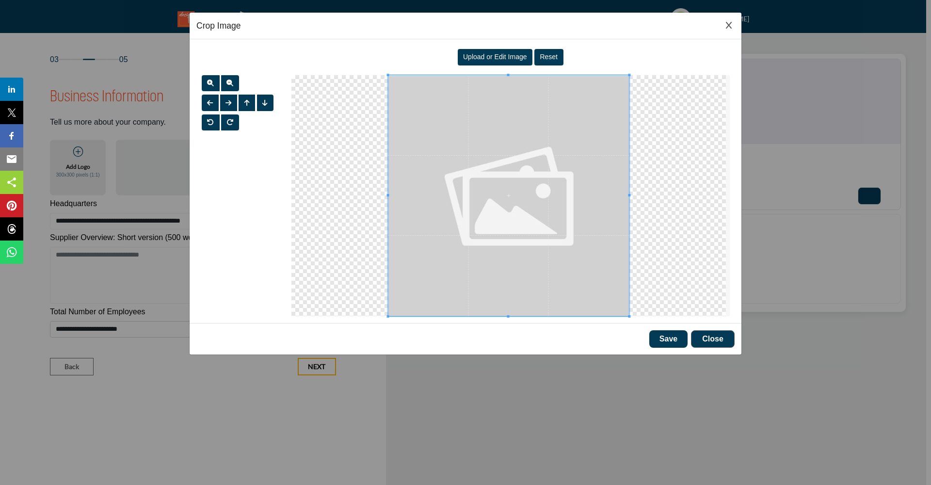
click at [504, 60] on span "Upload or Edit Image" at bounding box center [495, 57] width 64 height 8
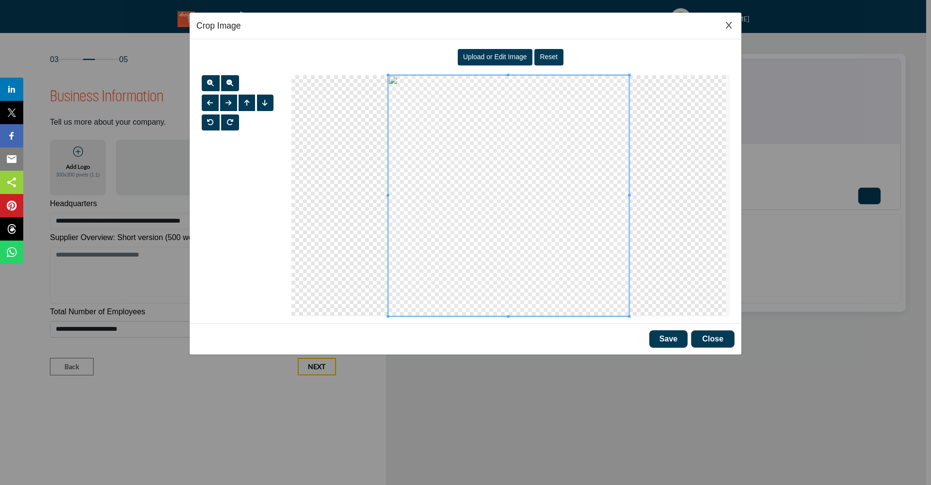
click at [680, 344] on button "Save" at bounding box center [669, 338] width 38 height 17
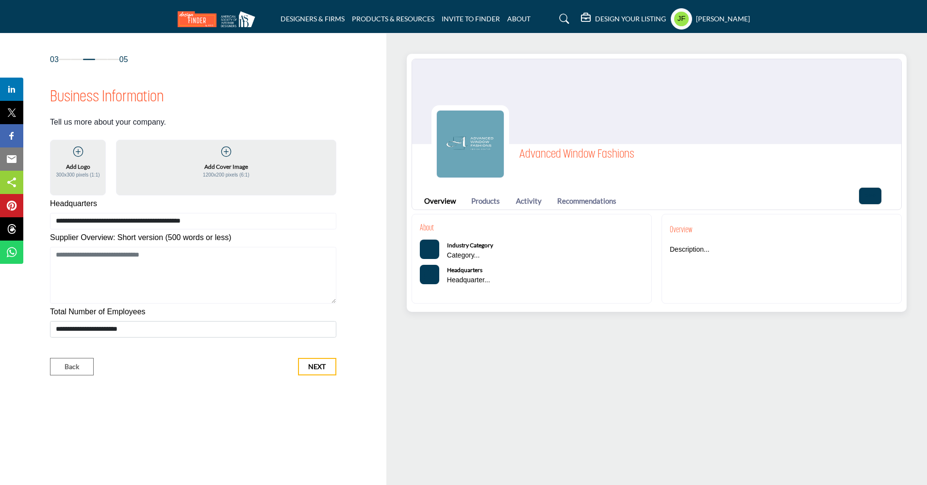
click at [225, 152] on icon at bounding box center [226, 152] width 10 height 10
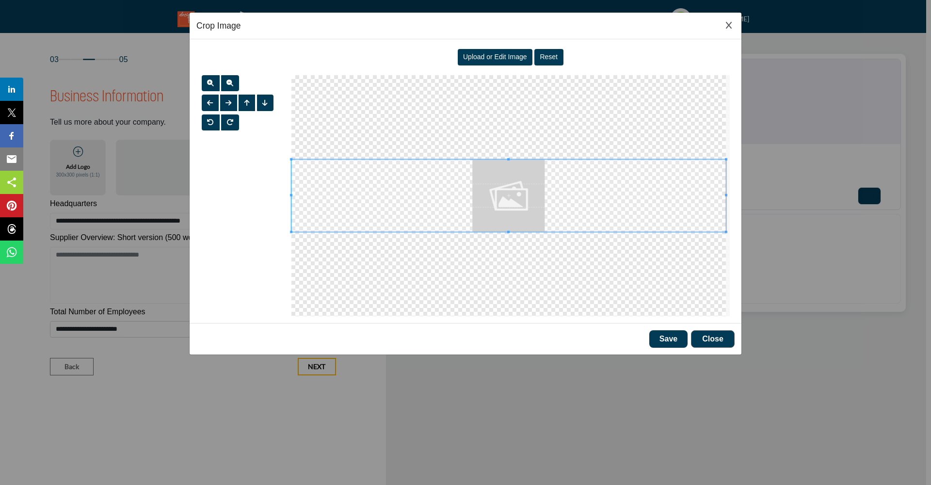
click at [493, 59] on span "Upload or Edit Image" at bounding box center [495, 57] width 64 height 8
click at [390, 195] on span at bounding box center [509, 195] width 435 height 72
click at [714, 341] on button "Close" at bounding box center [713, 338] width 44 height 17
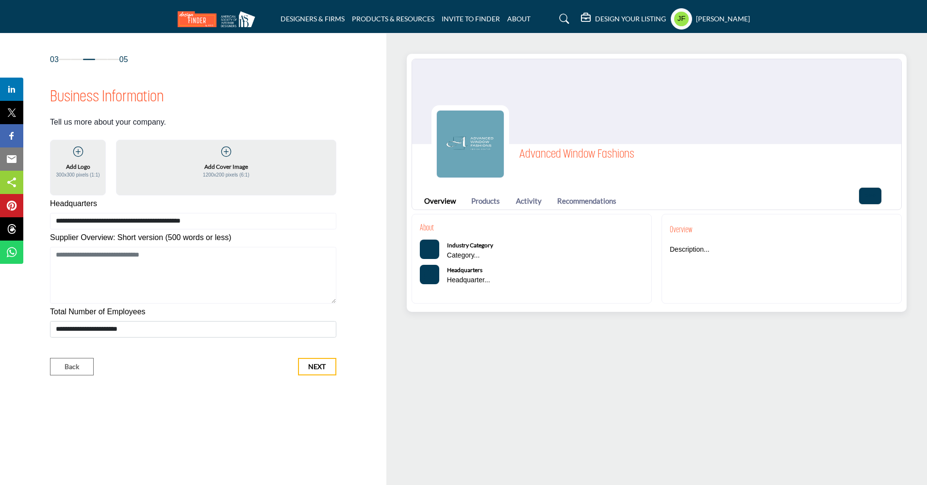
click at [655, 94] on img at bounding box center [656, 101] width 489 height 85
click at [227, 154] on icon at bounding box center [226, 152] width 10 height 10
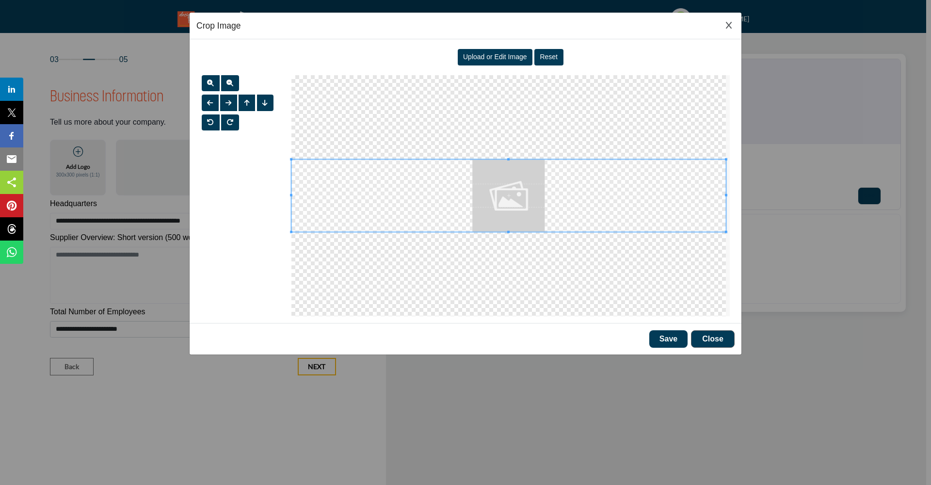
click at [507, 61] on span "Upload or Edit Image" at bounding box center [495, 57] width 64 height 8
click at [626, 199] on span at bounding box center [509, 199] width 435 height 72
click at [509, 152] on div at bounding box center [509, 195] width 435 height 241
click at [517, 162] on span at bounding box center [509, 196] width 435 height 72
click at [656, 342] on button "Save" at bounding box center [669, 338] width 38 height 17
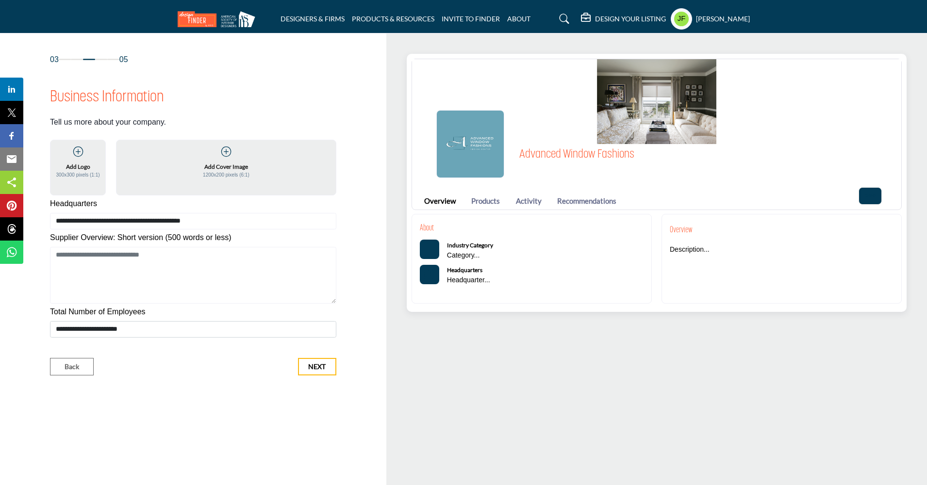
click at [224, 154] on icon at bounding box center [226, 152] width 10 height 10
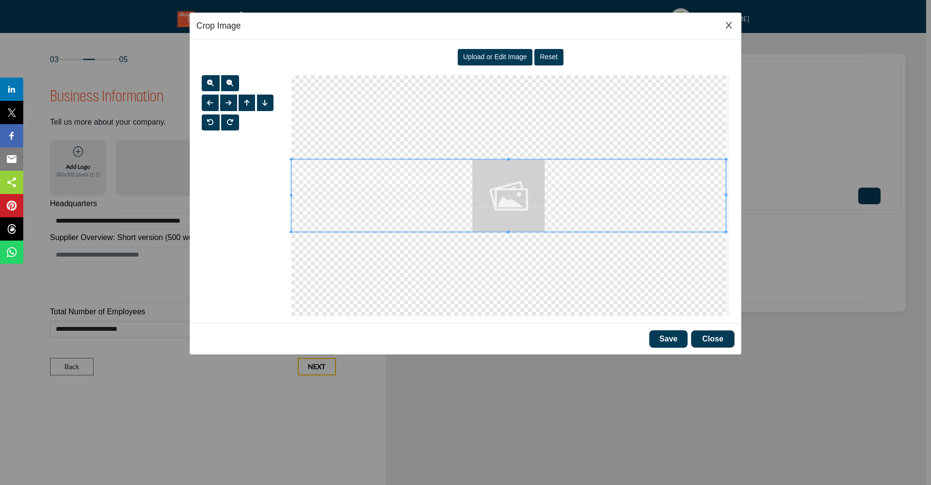
click at [488, 60] on span "Upload or Edit Image" at bounding box center [495, 57] width 64 height 8
click at [500, 60] on span "Upload or Edit Image" at bounding box center [495, 57] width 64 height 8
click at [665, 348] on button "Save" at bounding box center [669, 338] width 38 height 17
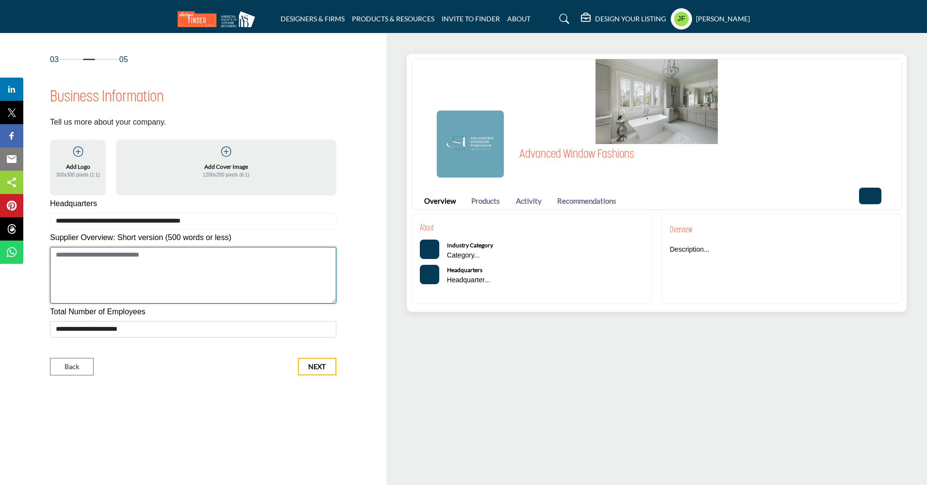
click at [124, 256] on textarea "Shortoverview" at bounding box center [193, 275] width 286 height 57
click at [283, 256] on textarea "**********" at bounding box center [193, 275] width 286 height 57
click at [331, 269] on textarea "**********" at bounding box center [193, 275] width 286 height 57
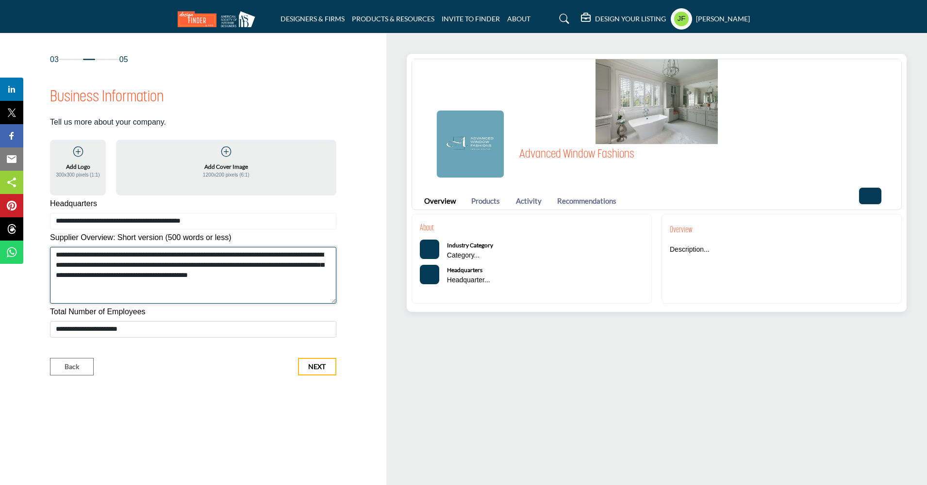
drag, startPoint x: 55, startPoint y: 254, endPoint x: 95, endPoint y: 260, distance: 40.4
click at [55, 254] on textarea "**********" at bounding box center [193, 275] width 286 height 57
click at [171, 287] on textarea "**********" at bounding box center [193, 275] width 286 height 57
click at [164, 275] on textarea "**********" at bounding box center [193, 275] width 286 height 57
click at [214, 276] on textarea "**********" at bounding box center [193, 275] width 286 height 57
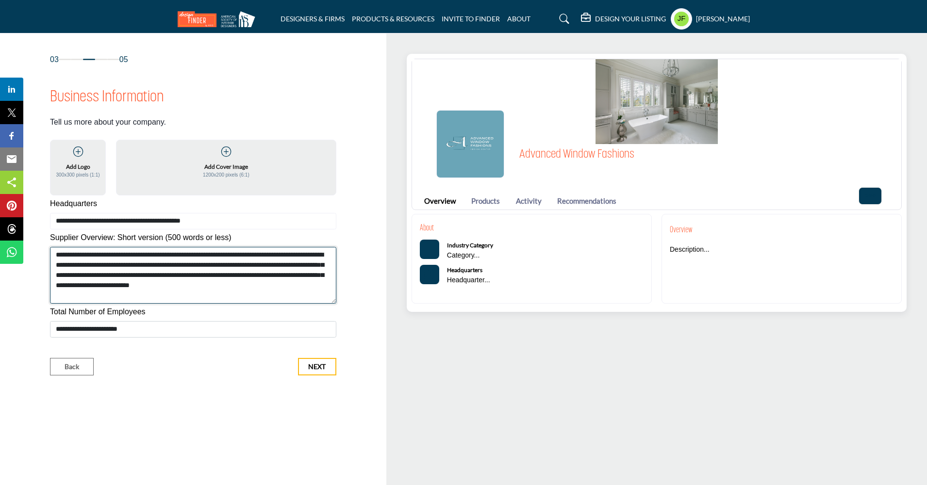
click at [137, 296] on textarea "**********" at bounding box center [193, 275] width 286 height 57
click at [166, 265] on textarea "**********" at bounding box center [193, 275] width 286 height 57
click at [134, 298] on textarea "**********" at bounding box center [193, 275] width 286 height 57
type textarea "**********"
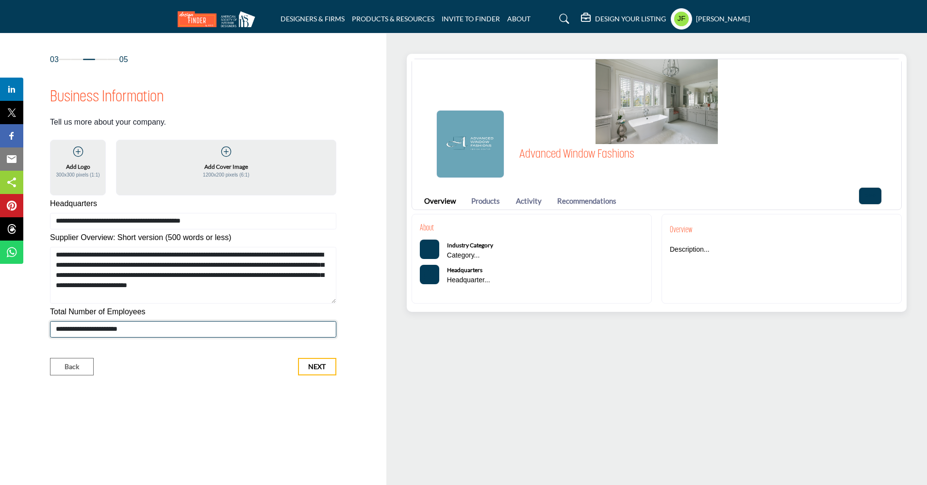
select select "****"
click at [314, 370] on span "Next" at bounding box center [316, 367] width 17 height 10
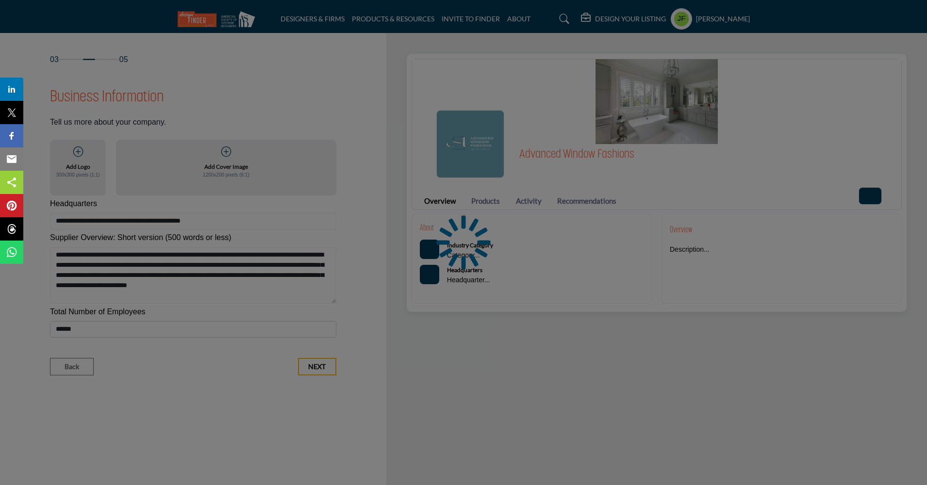
click at [317, 366] on div at bounding box center [463, 242] width 927 height 485
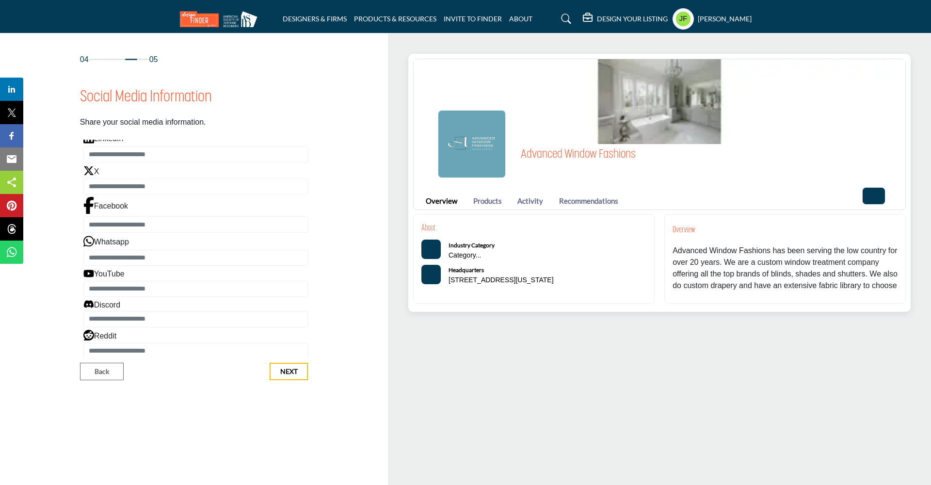
scroll to position [142, 0]
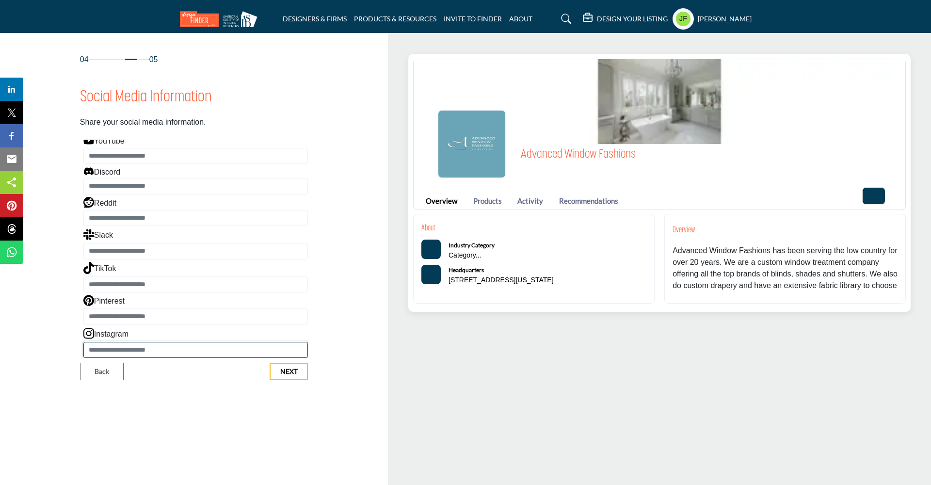
paste input "**********"
type input "*"
click at [301, 372] on button "Next" at bounding box center [289, 371] width 38 height 17
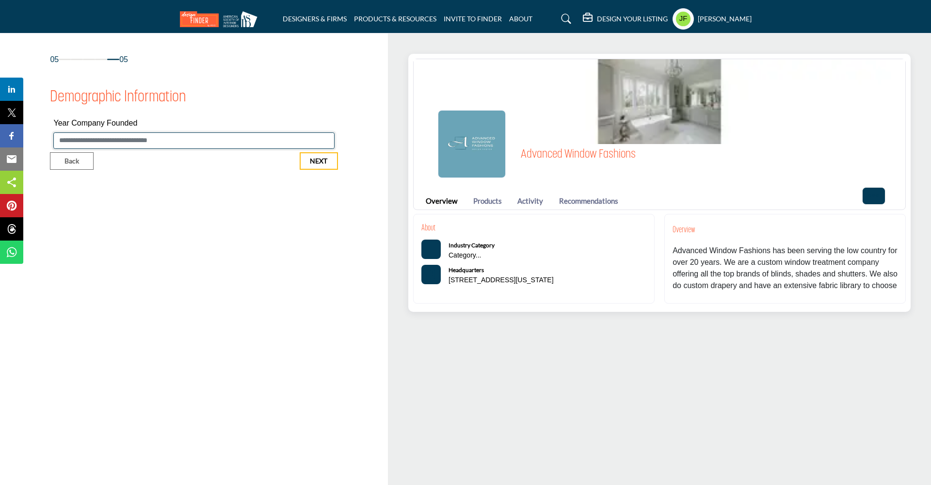
click at [115, 141] on input "Enter value for Year Company Founded" at bounding box center [193, 140] width 281 height 16
type input "****"
click at [305, 158] on button "Next" at bounding box center [319, 160] width 38 height 17
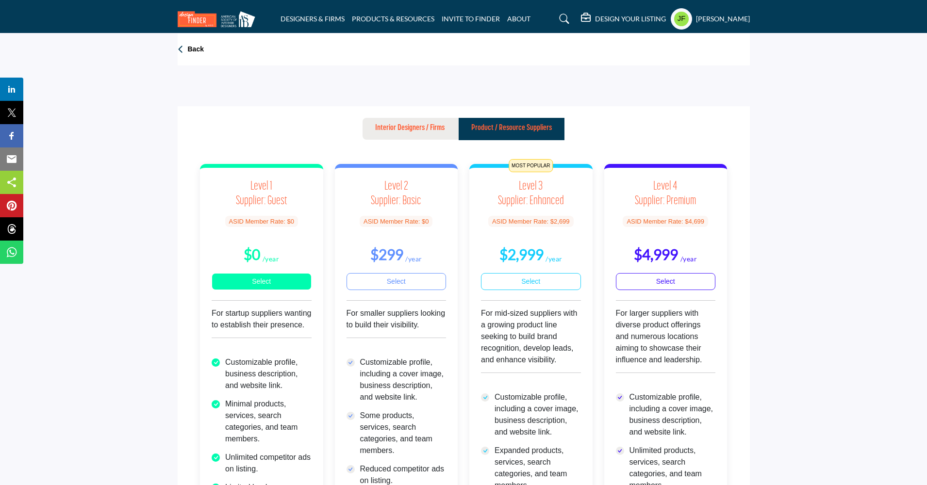
click at [220, 280] on link "Select" at bounding box center [261, 281] width 100 height 17
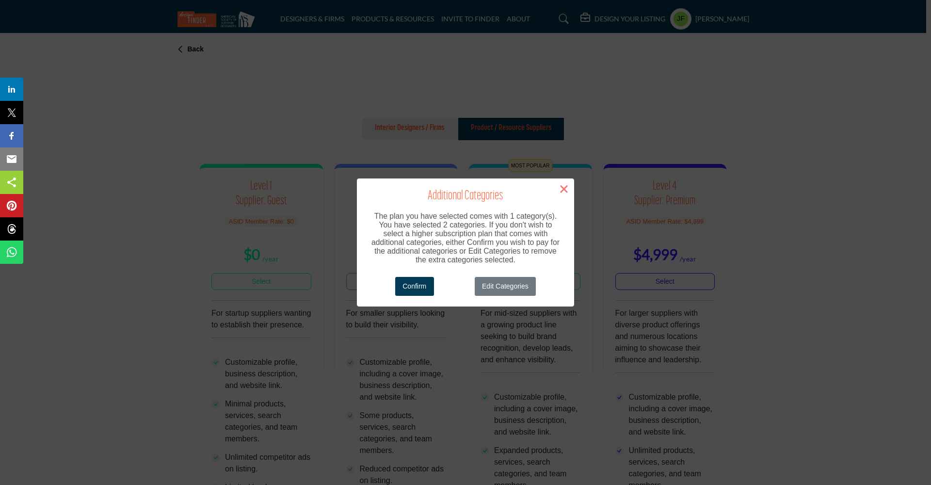
click at [568, 191] on button "×" at bounding box center [564, 189] width 20 height 20
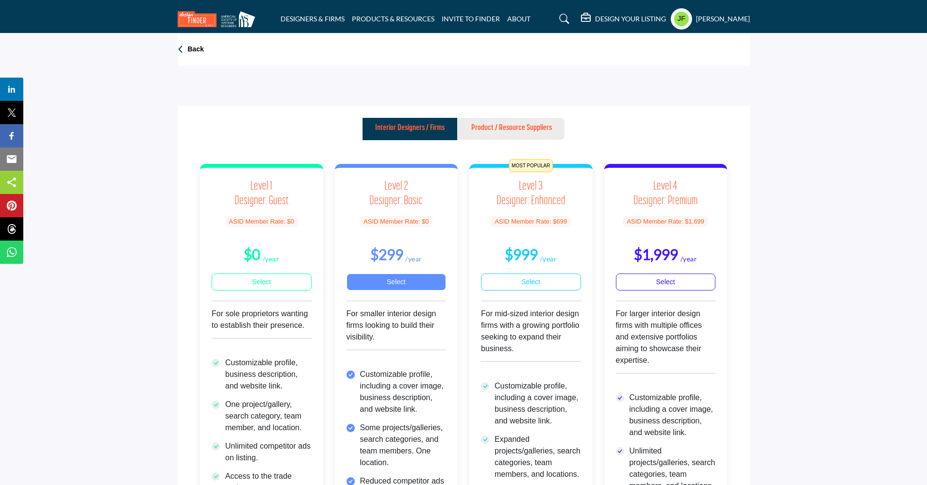
click at [377, 285] on link "Select" at bounding box center [396, 282] width 100 height 17
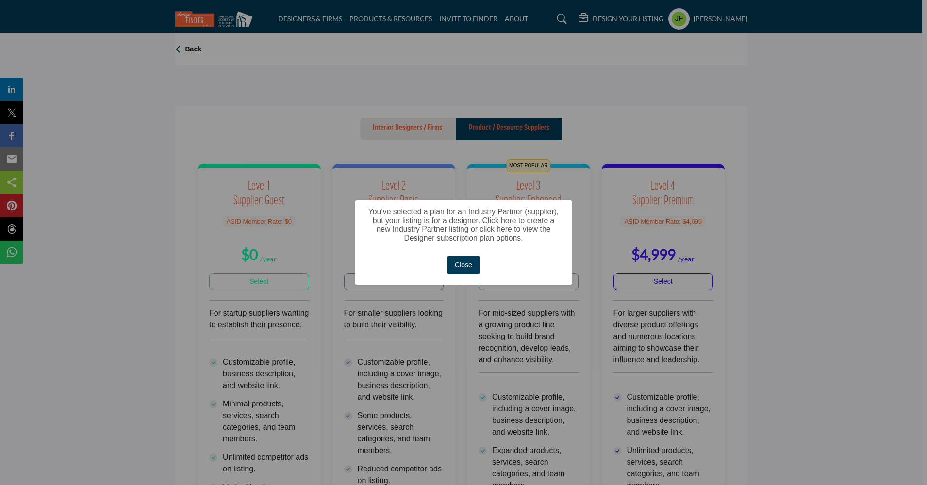
click at [470, 265] on button "Close" at bounding box center [463, 265] width 33 height 19
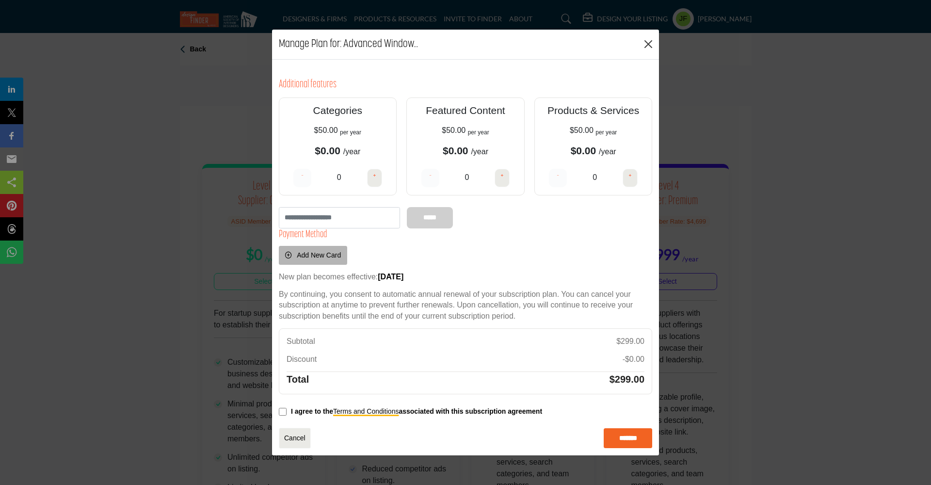
click at [649, 43] on button "Close" at bounding box center [648, 44] width 15 height 15
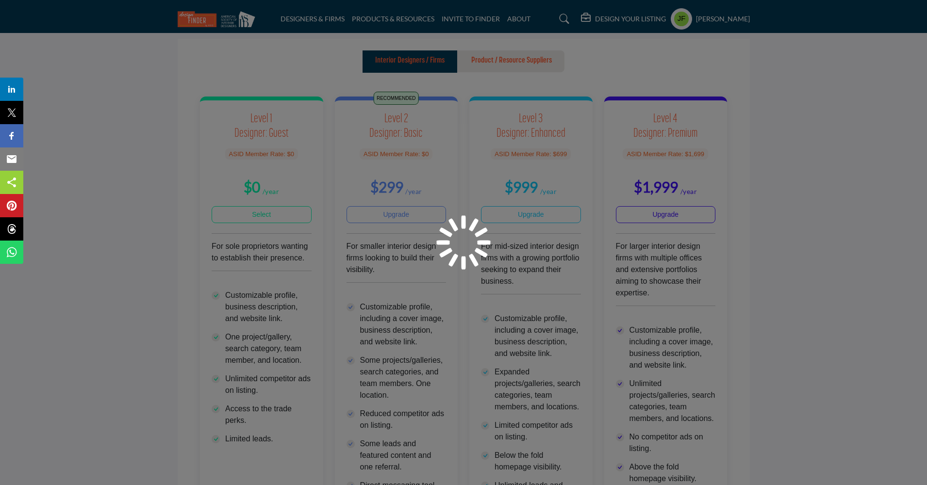
scroll to position [67, 0]
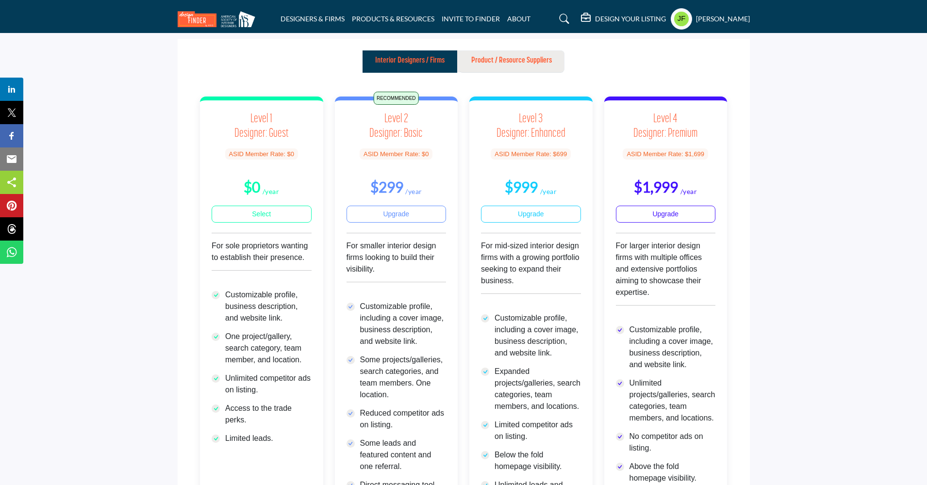
click at [545, 63] on p "Product / Resource Suppliers" at bounding box center [511, 61] width 81 height 12
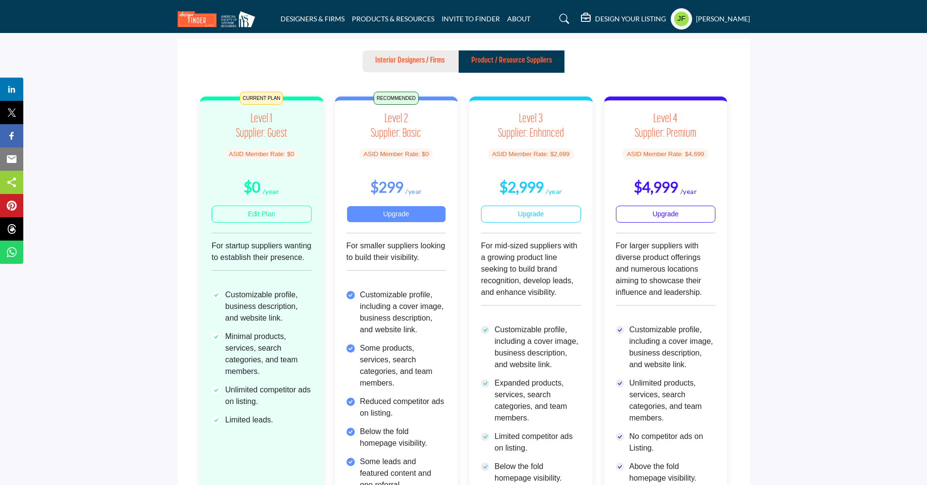
click at [387, 215] on link "Upgrade" at bounding box center [396, 214] width 100 height 17
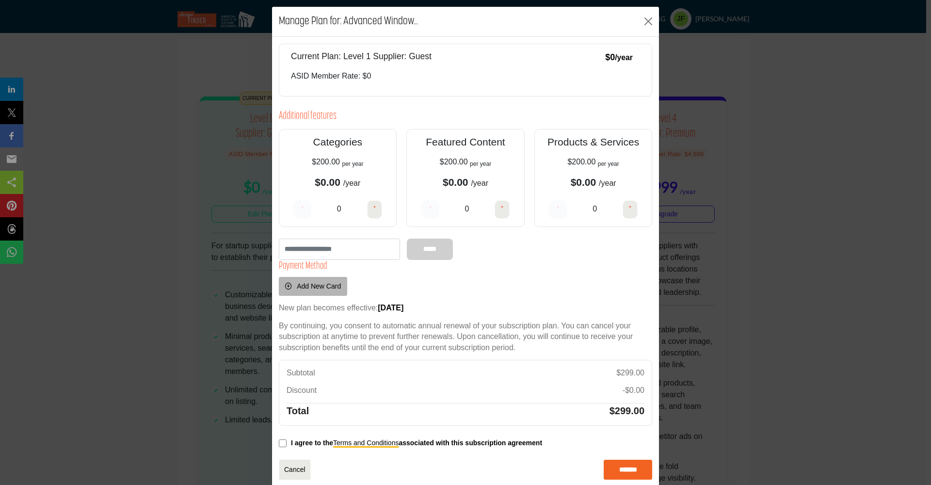
scroll to position [19, 0]
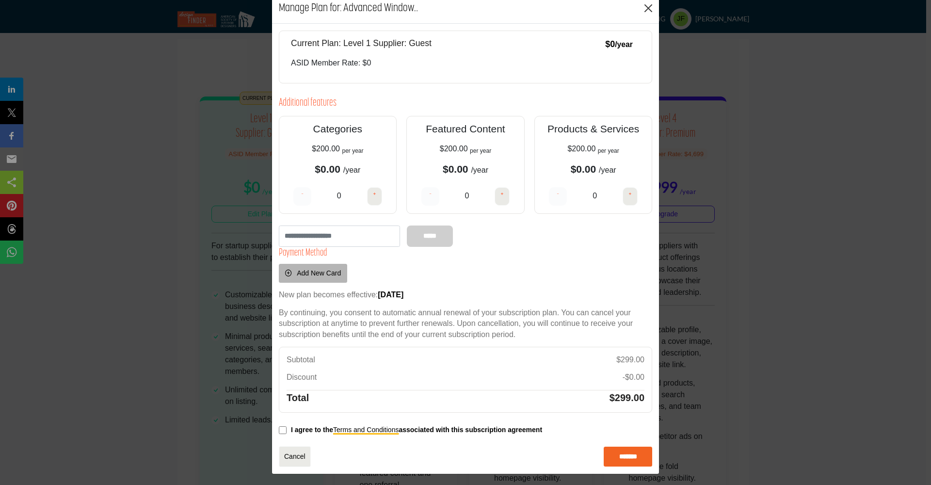
click at [648, 8] on button "Close" at bounding box center [648, 8] width 15 height 15
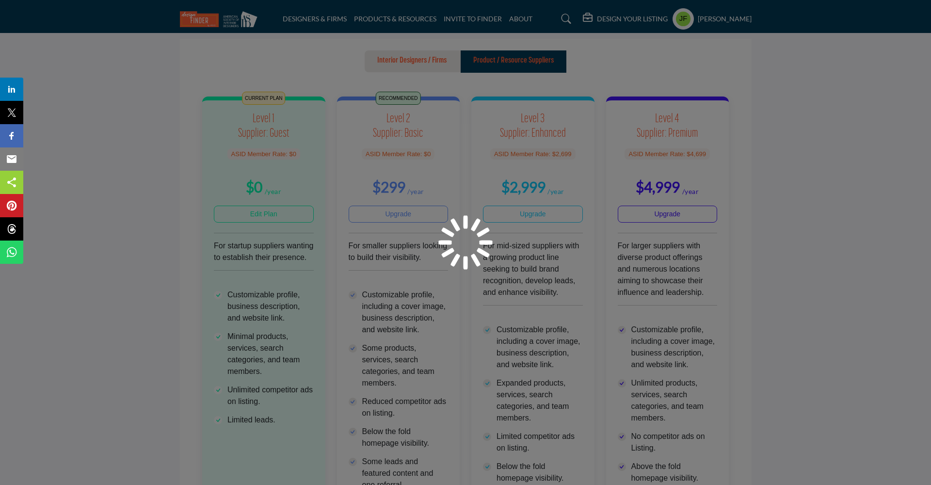
click at [660, 21] on div at bounding box center [465, 242] width 931 height 485
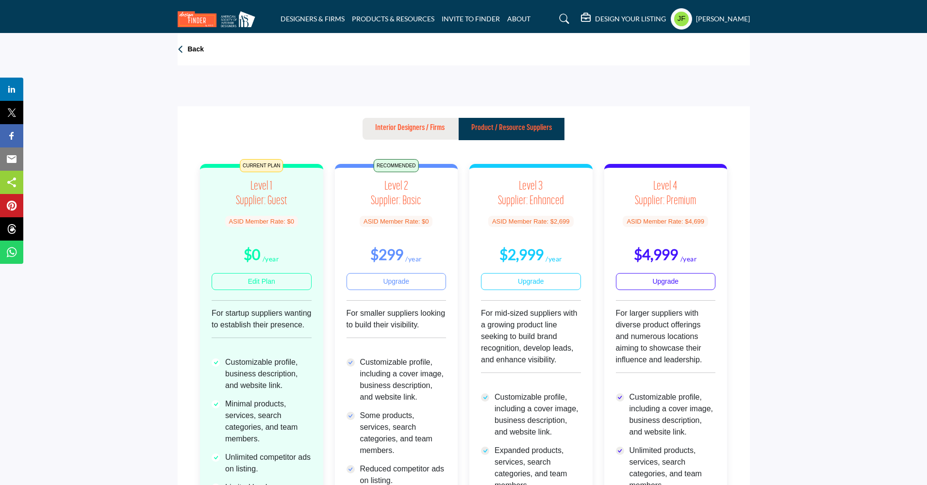
click at [645, 13] on div "DESIGN YOUR LISTING" at bounding box center [623, 19] width 85 height 12
click at [641, 18] on h5 "DESIGN YOUR LISTING" at bounding box center [630, 19] width 71 height 9
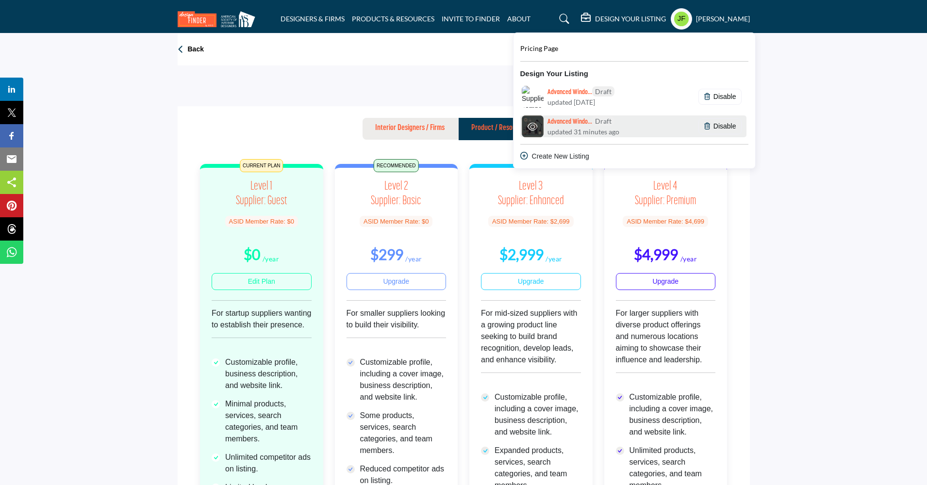
click at [584, 130] on span "updated 31 minutes ago" at bounding box center [583, 132] width 72 height 10
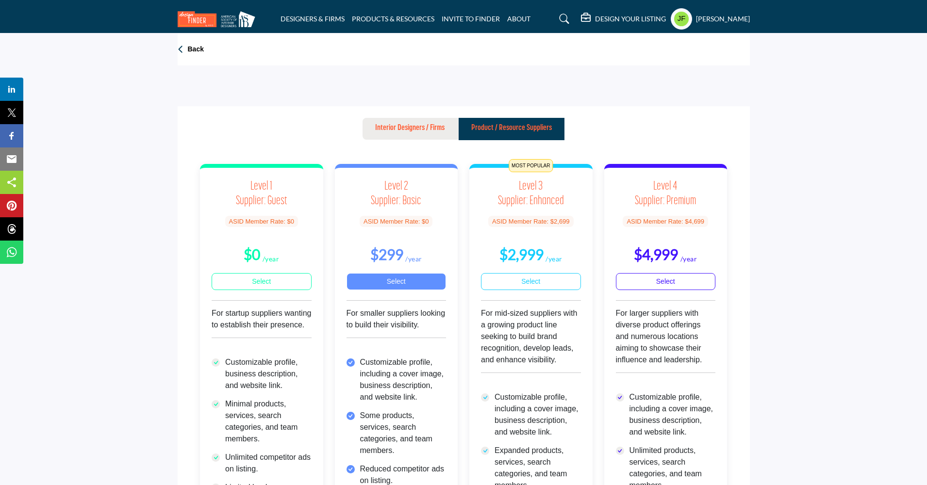
click at [395, 282] on link "Select" at bounding box center [396, 281] width 100 height 17
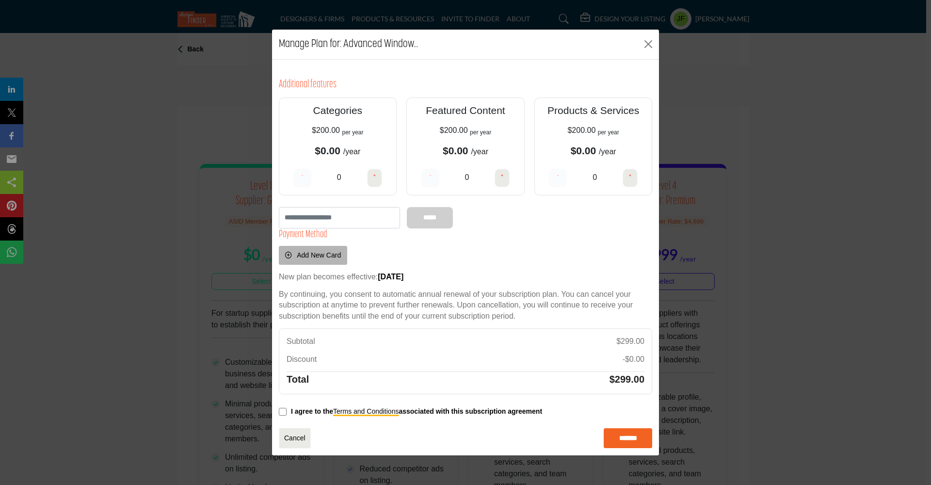
click at [328, 259] on span "Add New Card" at bounding box center [319, 255] width 44 height 8
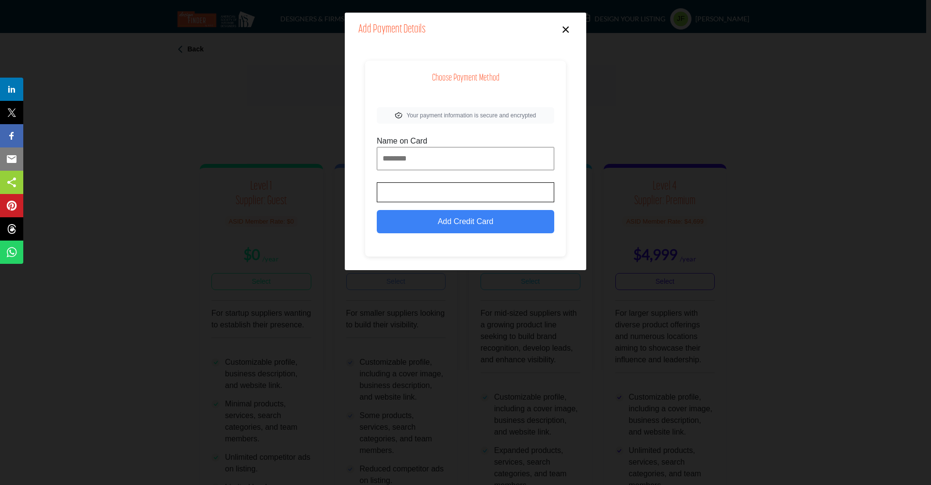
click at [416, 161] on input "Name on Card" at bounding box center [466, 158] width 178 height 23
type input "**********"
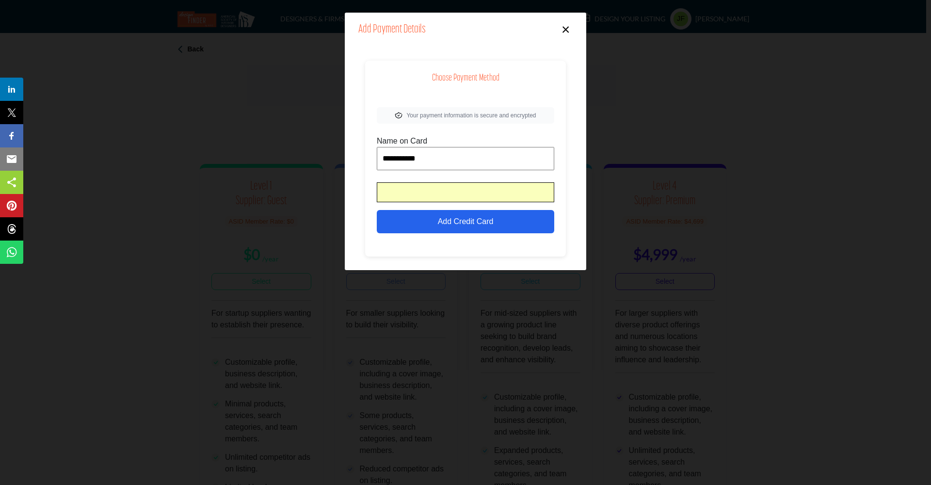
click at [500, 223] on button "Add Credit Card" at bounding box center [466, 221] width 178 height 23
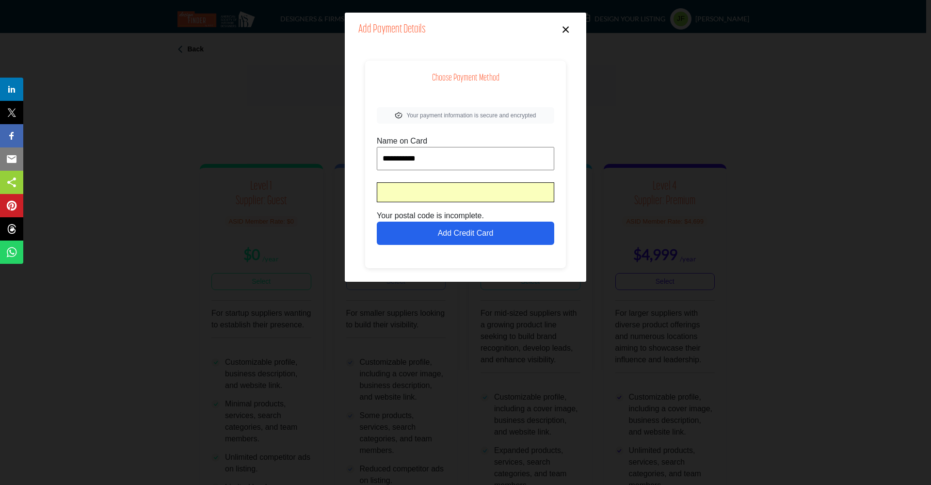
click at [419, 238] on button "Add Credit Card" at bounding box center [466, 233] width 178 height 23
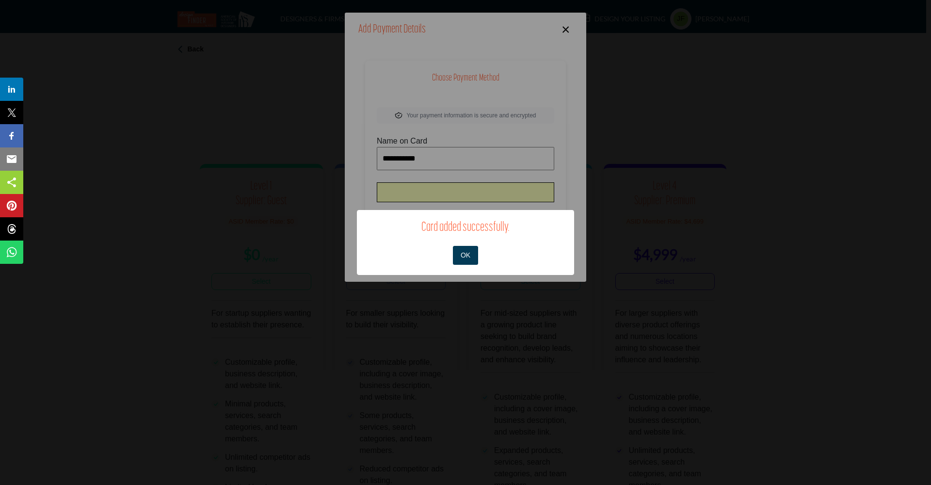
drag, startPoint x: 457, startPoint y: 260, endPoint x: 456, endPoint y: 265, distance: 5.4
click at [458, 260] on button "OK" at bounding box center [465, 255] width 25 height 19
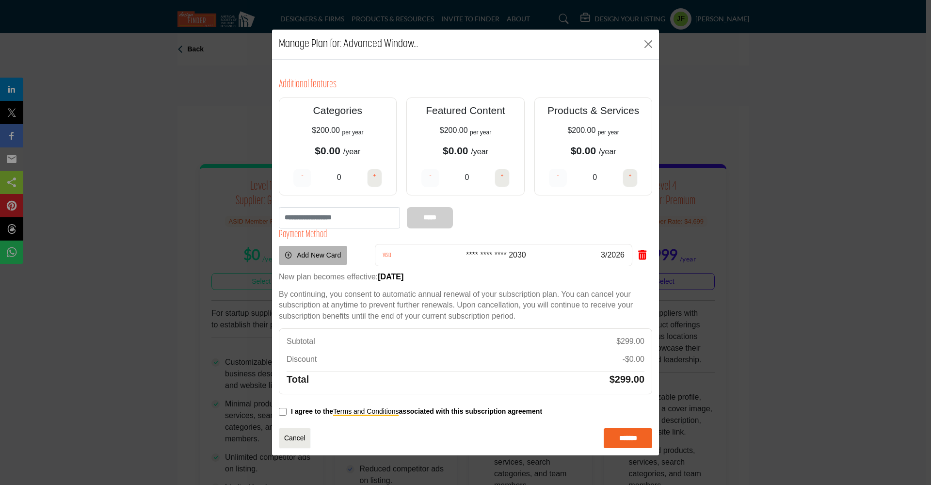
click at [625, 437] on input "*******" at bounding box center [628, 438] width 49 height 20
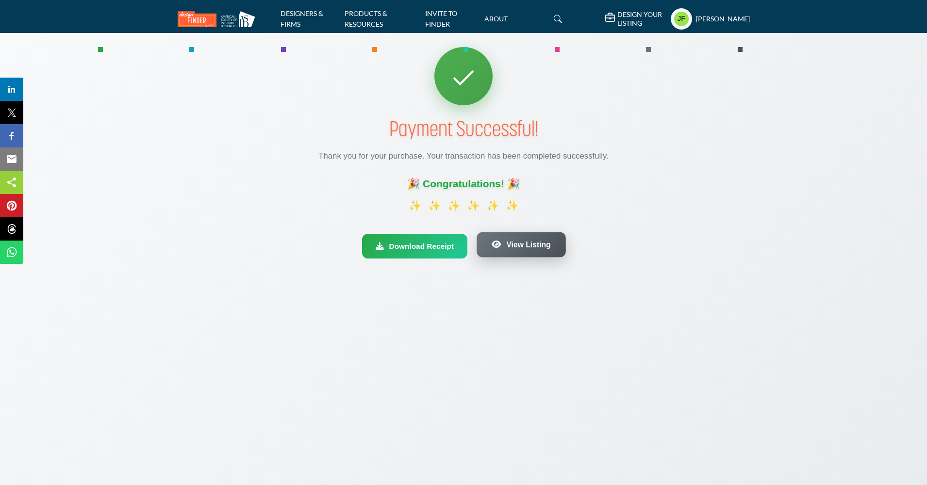
click at [529, 252] on button "View Listing" at bounding box center [520, 244] width 89 height 25
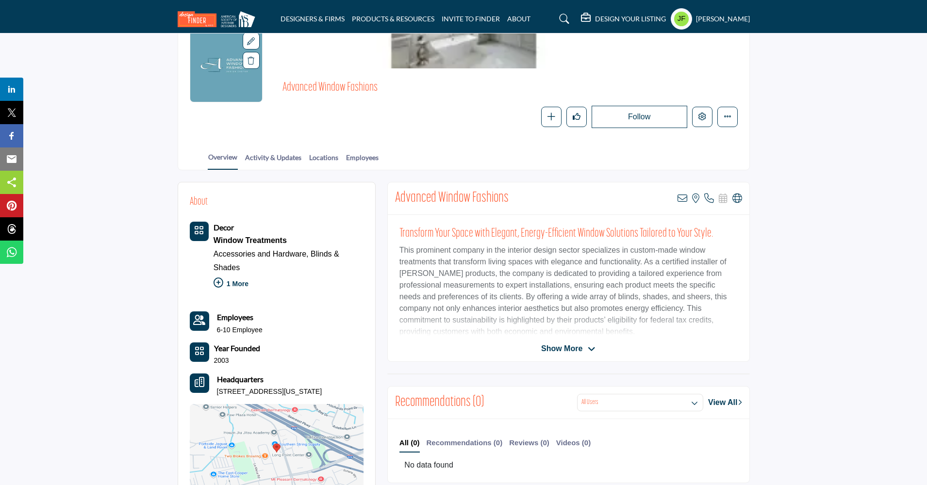
scroll to position [92, 0]
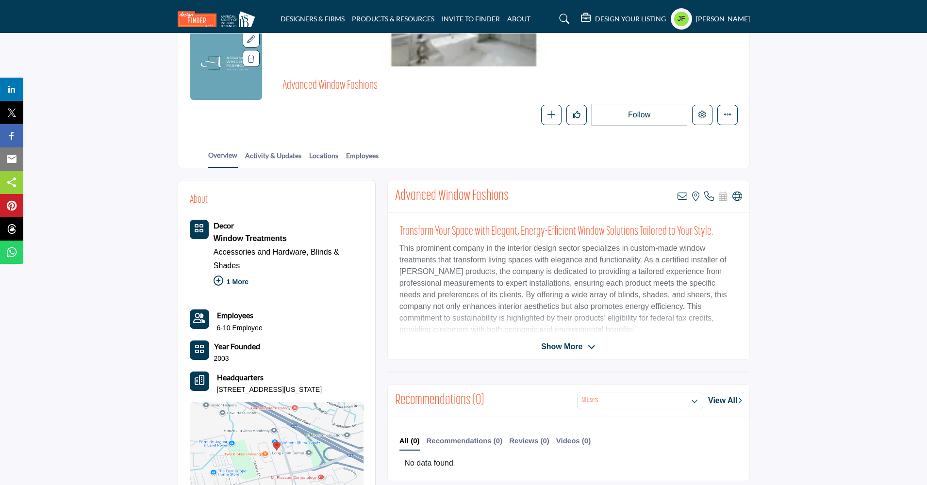
click at [580, 347] on span "Show More" at bounding box center [561, 347] width 41 height 12
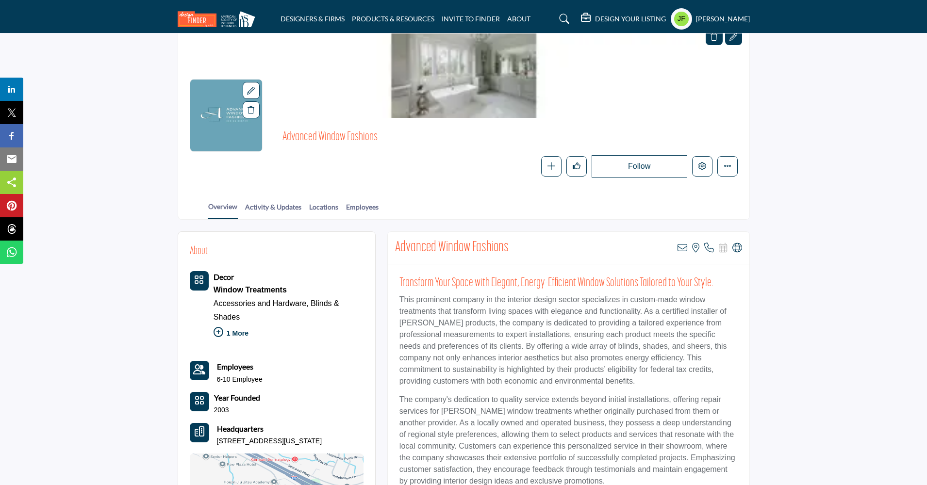
scroll to position [0, 0]
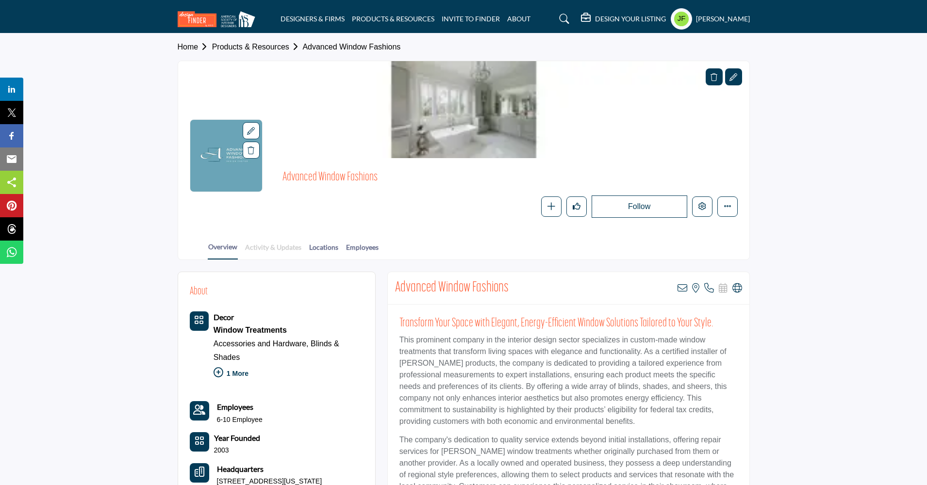
click at [289, 248] on link "Activity & Updates" at bounding box center [272, 250] width 57 height 17
click at [328, 246] on link "Locations" at bounding box center [324, 250] width 30 height 17
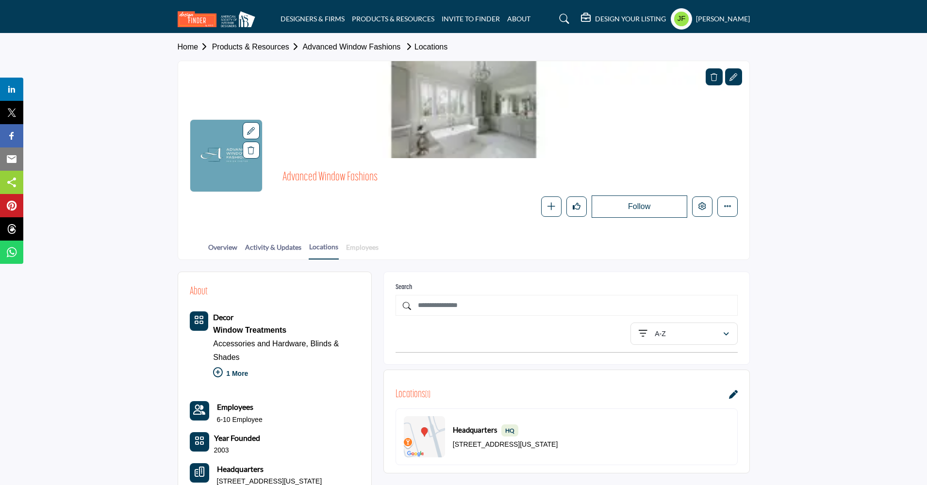
click at [376, 249] on link "Employees" at bounding box center [361, 250] width 33 height 17
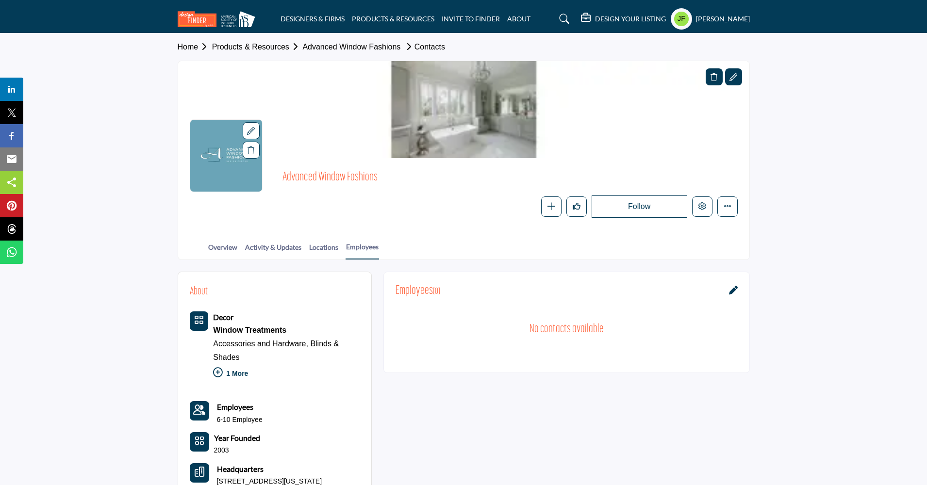
click at [739, 80] on div at bounding box center [733, 76] width 17 height 17
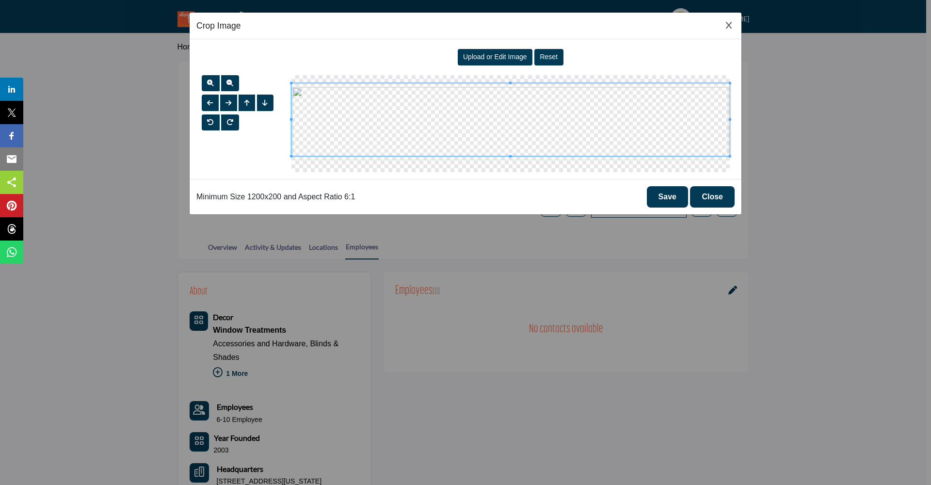
click at [444, 120] on span at bounding box center [511, 119] width 439 height 73
click at [474, 61] on span "Upload or Edit Image" at bounding box center [495, 57] width 64 height 8
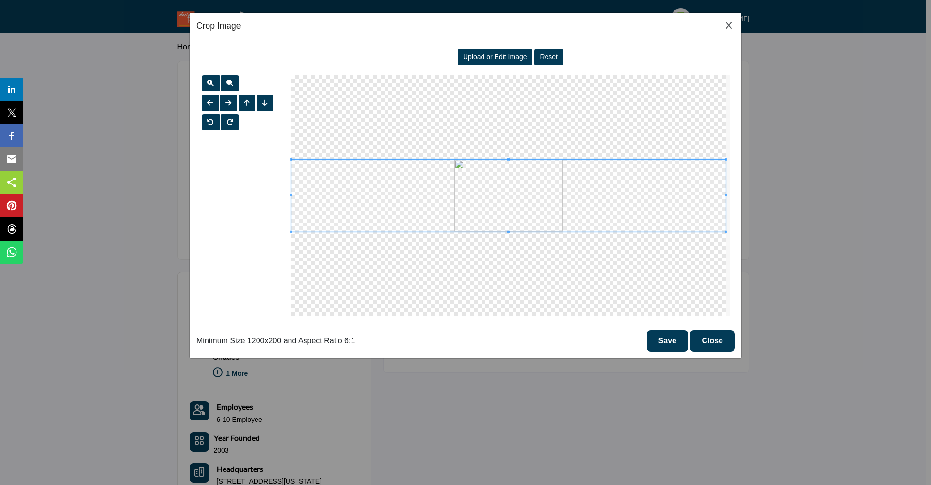
click at [662, 344] on button "Save" at bounding box center [667, 340] width 41 height 21
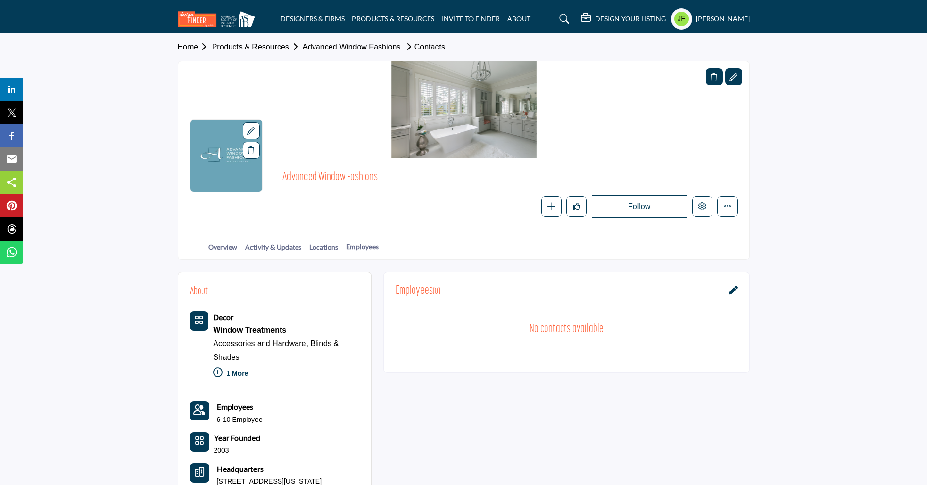
click at [619, 20] on h5 "DESIGN YOUR LISTING" at bounding box center [630, 19] width 71 height 9
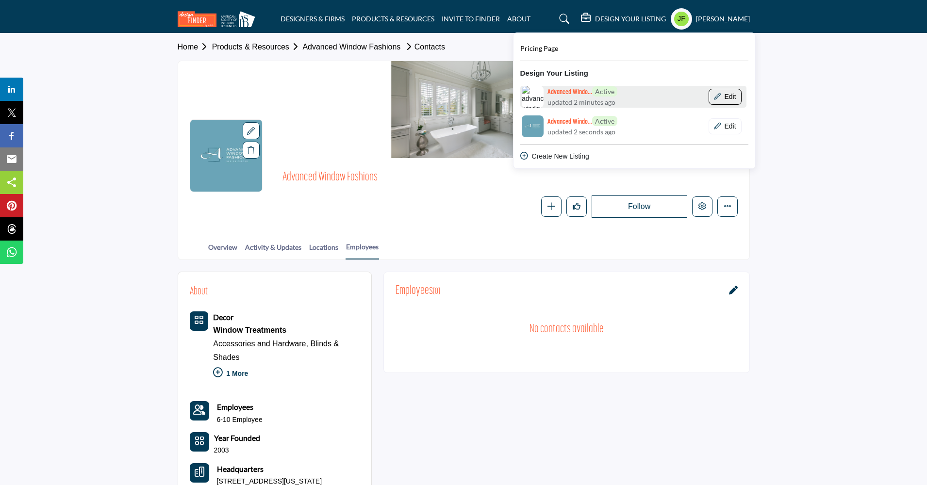
click at [738, 95] on button "Edit" at bounding box center [724, 97] width 33 height 16
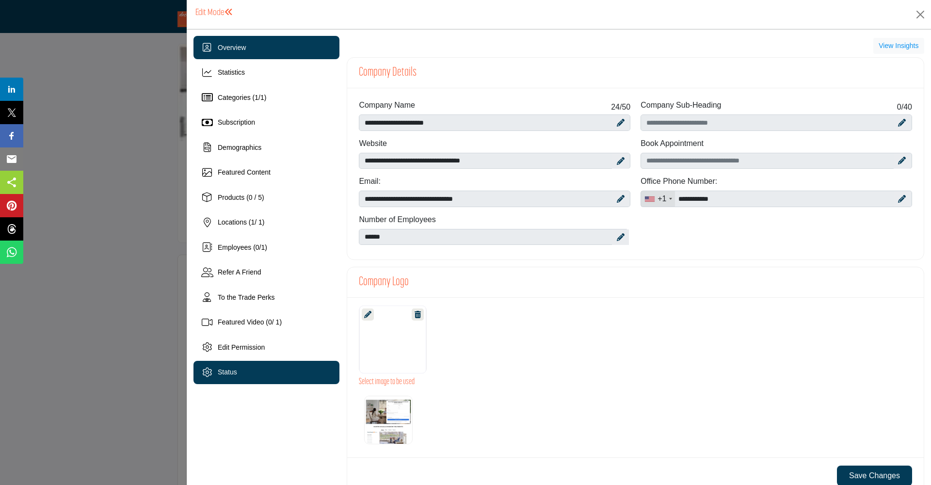
click at [222, 371] on span "Status" at bounding box center [227, 372] width 19 height 8
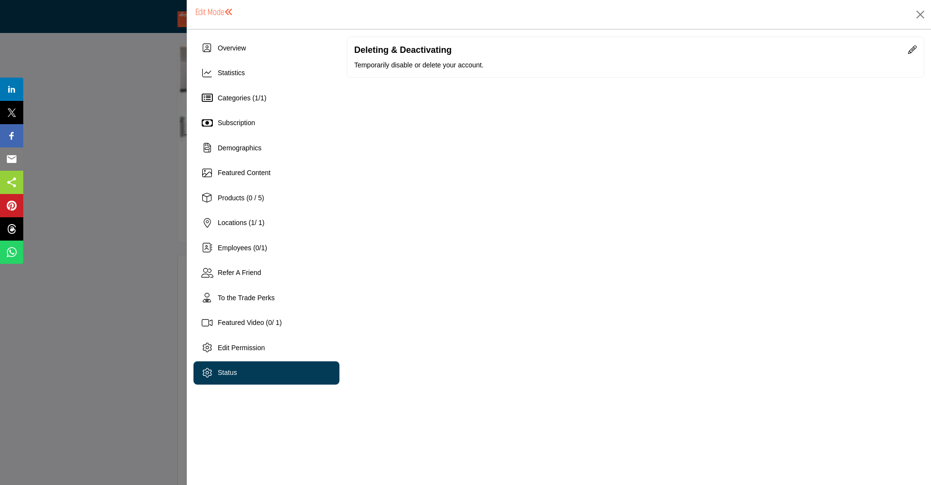
click at [914, 50] on icon at bounding box center [913, 49] width 9 height 9
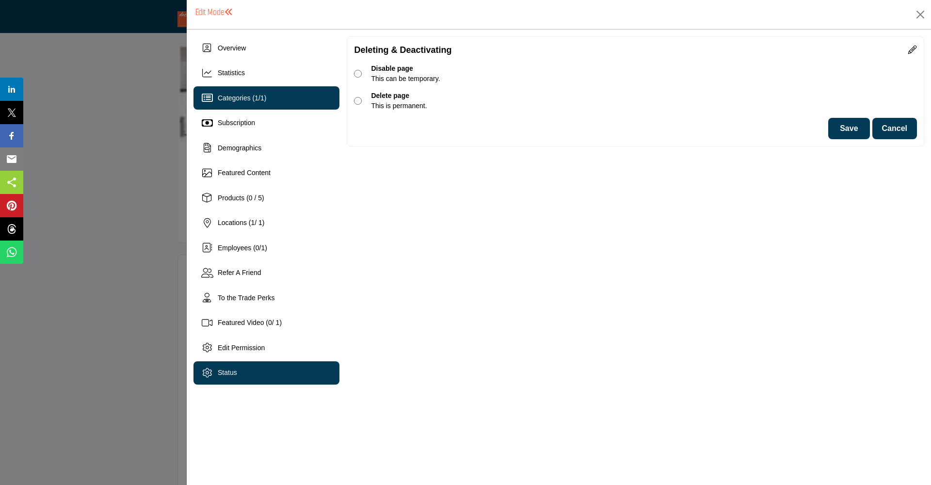
click at [224, 94] on span "Categories ( 1 / 1 )" at bounding box center [242, 98] width 49 height 8
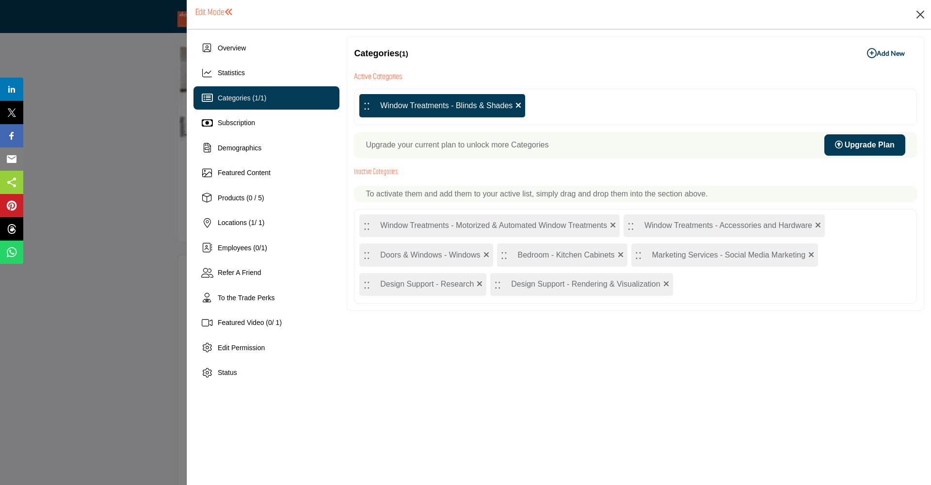
click at [919, 11] on button "Close" at bounding box center [920, 14] width 15 height 15
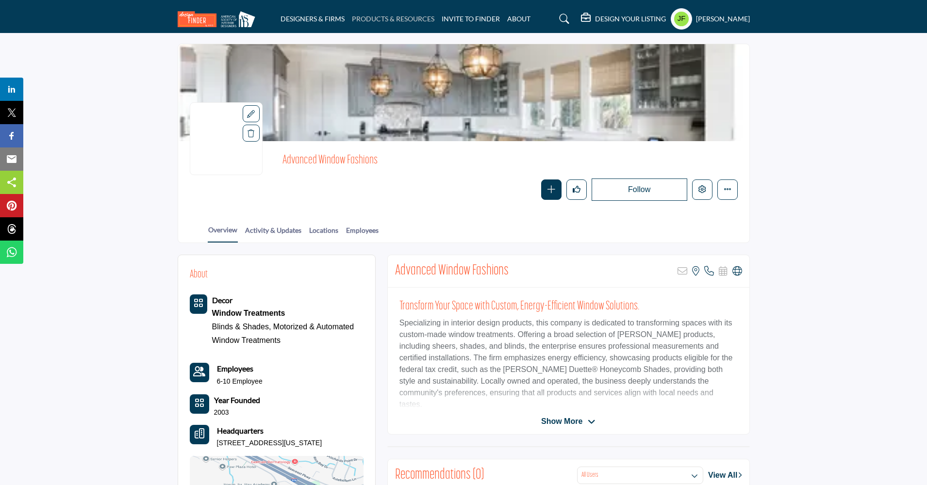
click at [423, 15] on link "PRODUCTS & RESOURCES" at bounding box center [393, 19] width 82 height 8
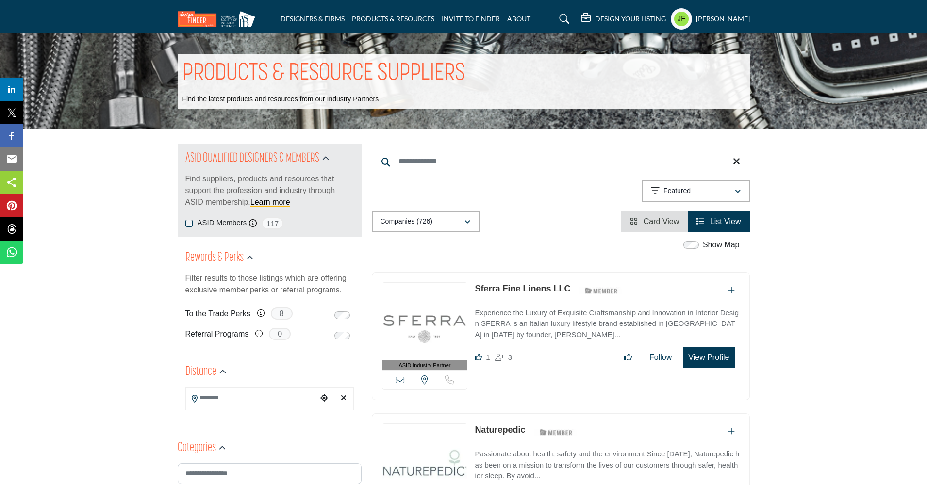
scroll to position [62, 0]
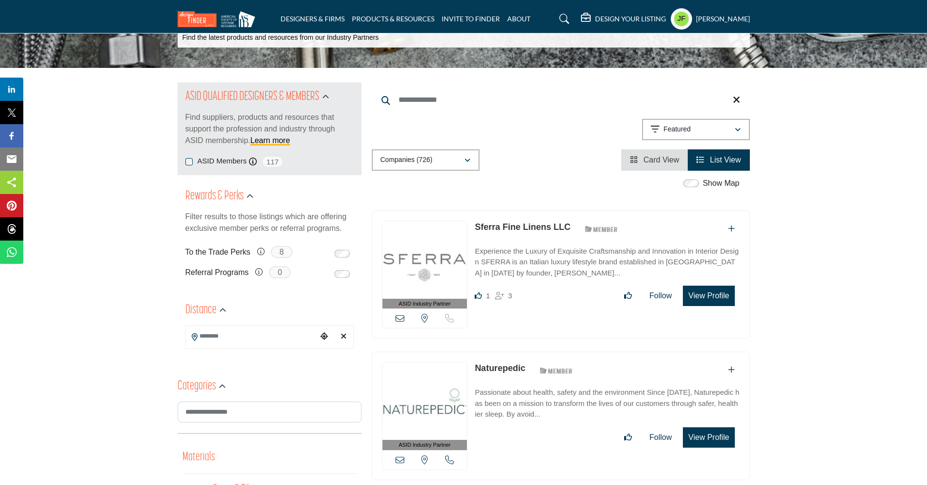
click at [268, 338] on input "Search Location" at bounding box center [251, 335] width 131 height 19
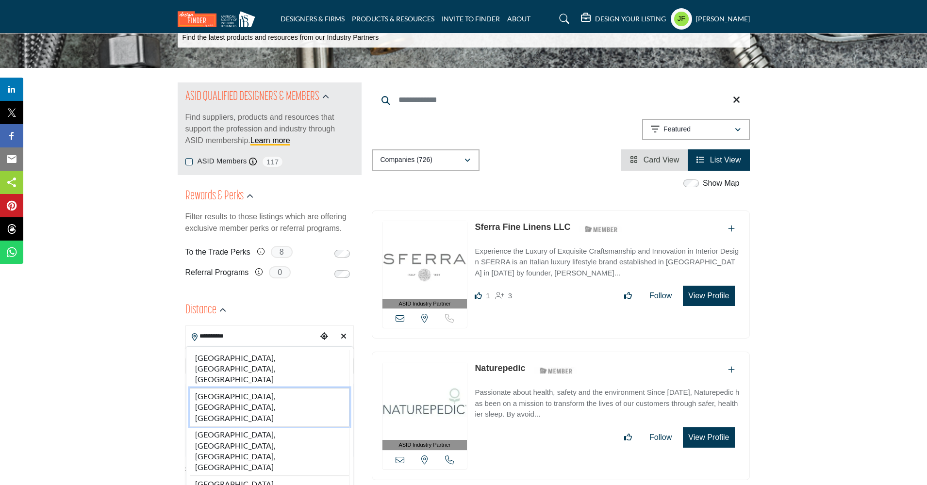
click at [276, 388] on li "[GEOGRAPHIC_DATA], [GEOGRAPHIC_DATA], [GEOGRAPHIC_DATA]" at bounding box center [270, 407] width 160 height 38
type input "**********"
type input "***"
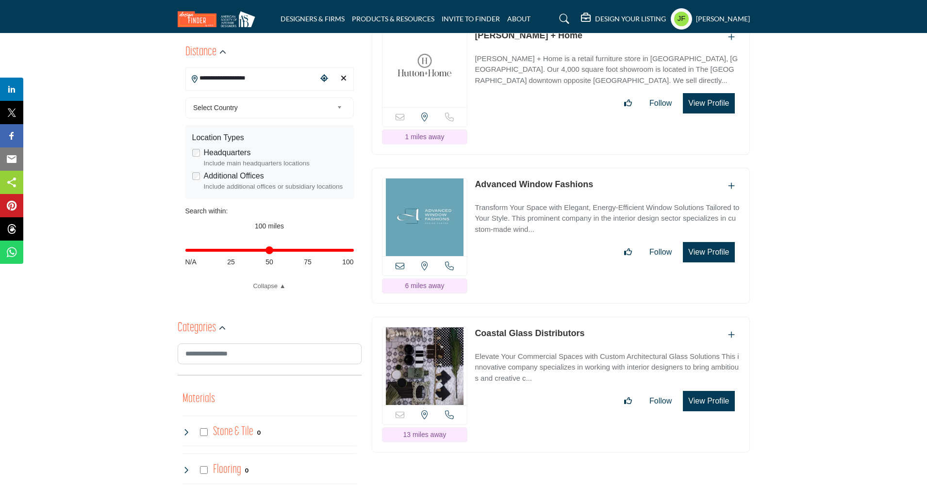
scroll to position [369, 0]
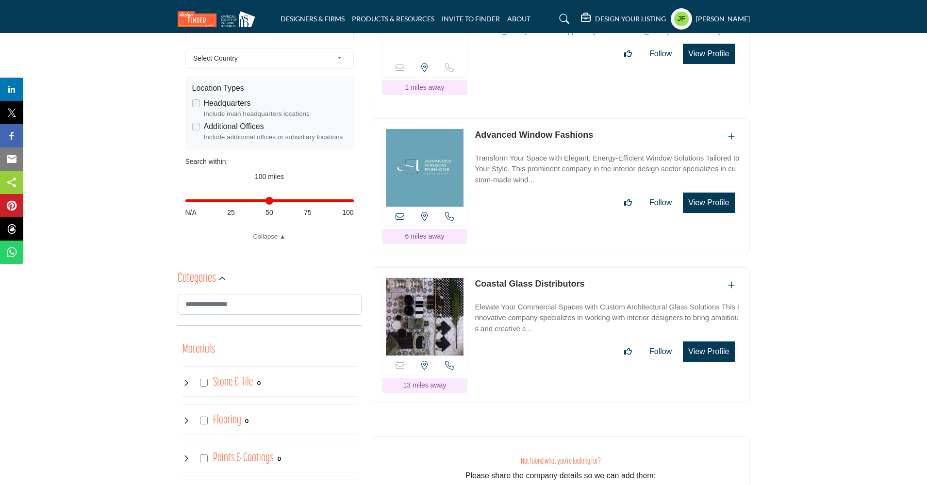
click at [711, 193] on button "View Profile" at bounding box center [708, 203] width 51 height 20
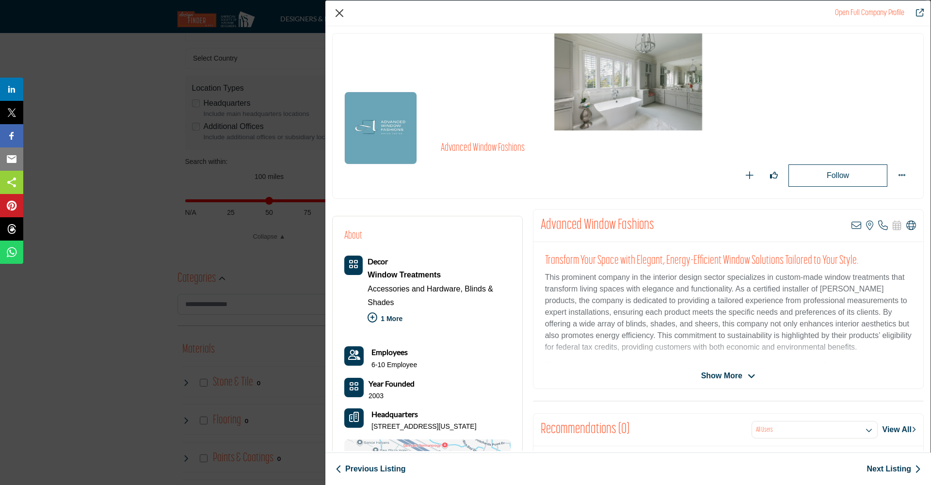
click at [335, 13] on button "Close" at bounding box center [339, 13] width 15 height 15
